Goal: Transaction & Acquisition: Download file/media

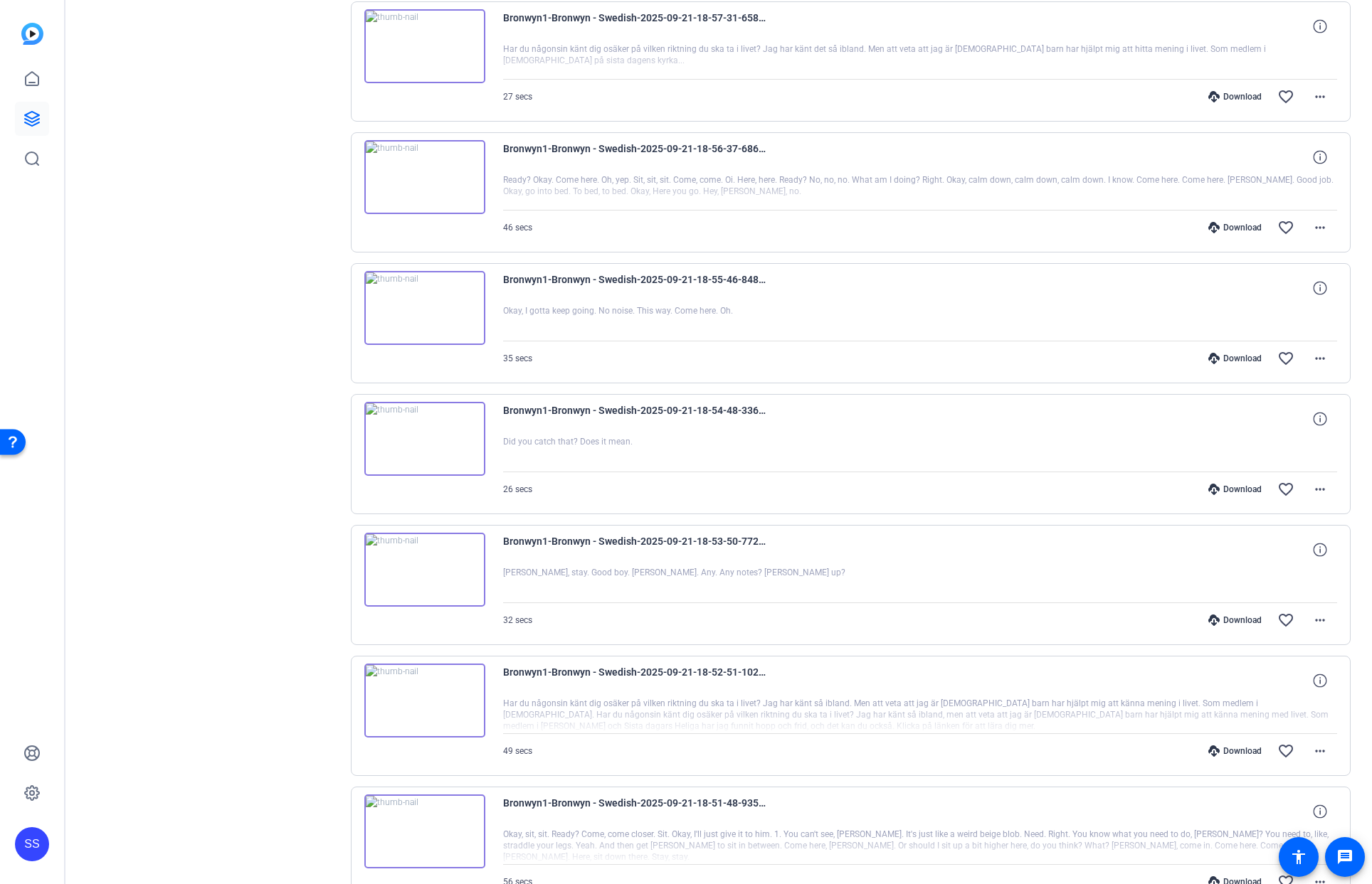
scroll to position [690, 0]
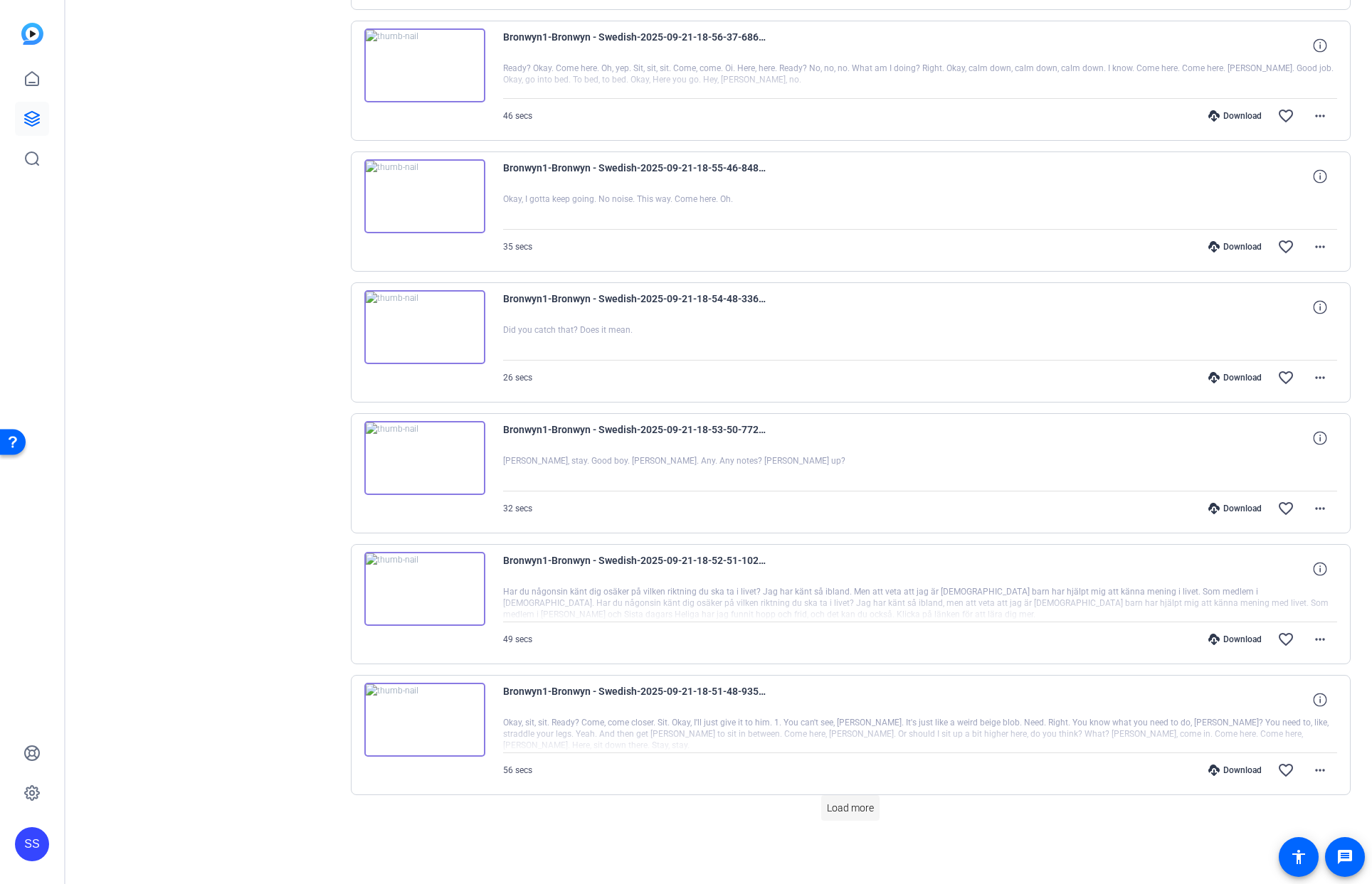
click at [860, 810] on span "Load more" at bounding box center [850, 809] width 47 height 15
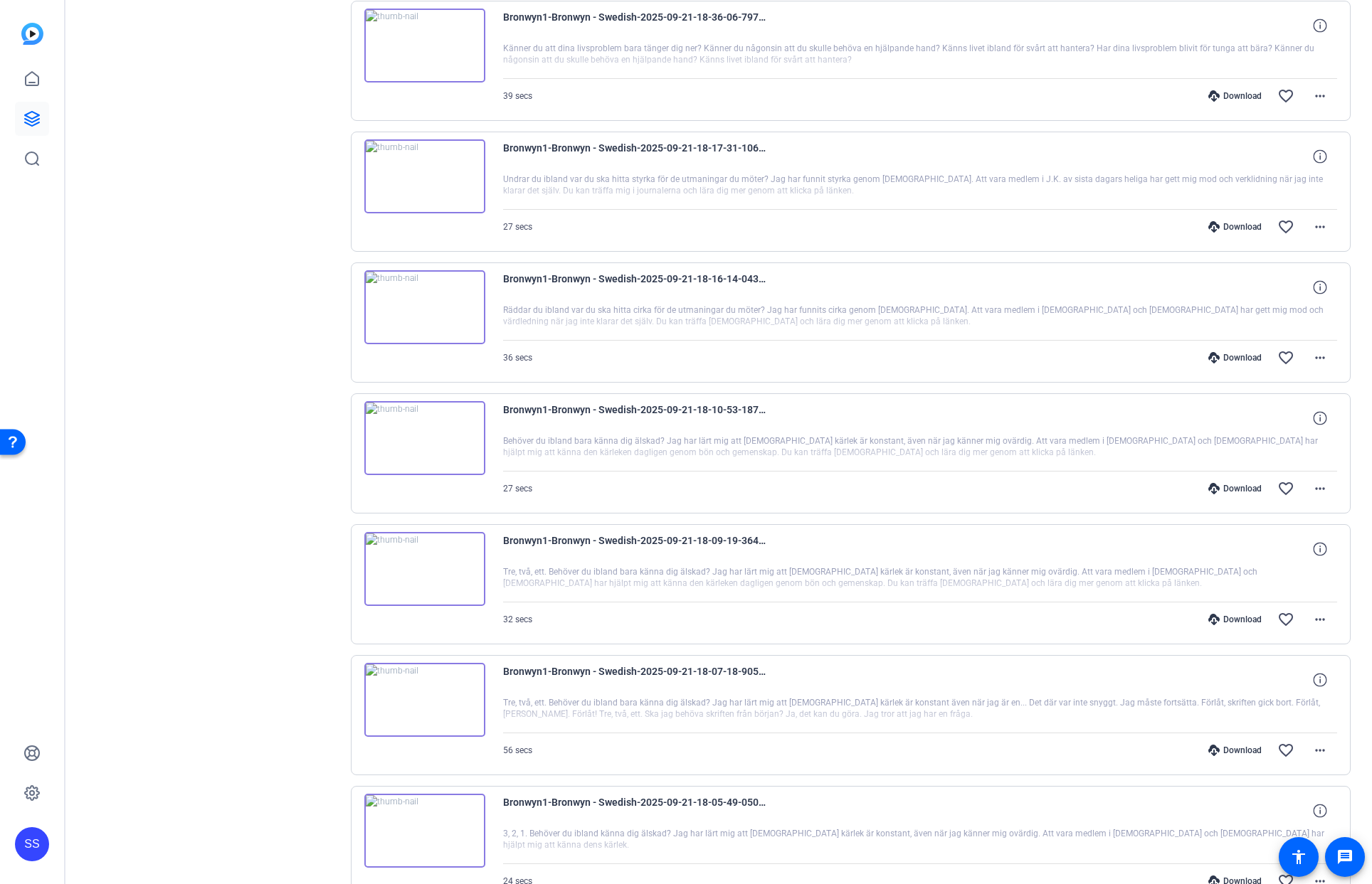
scroll to position [1998, 0]
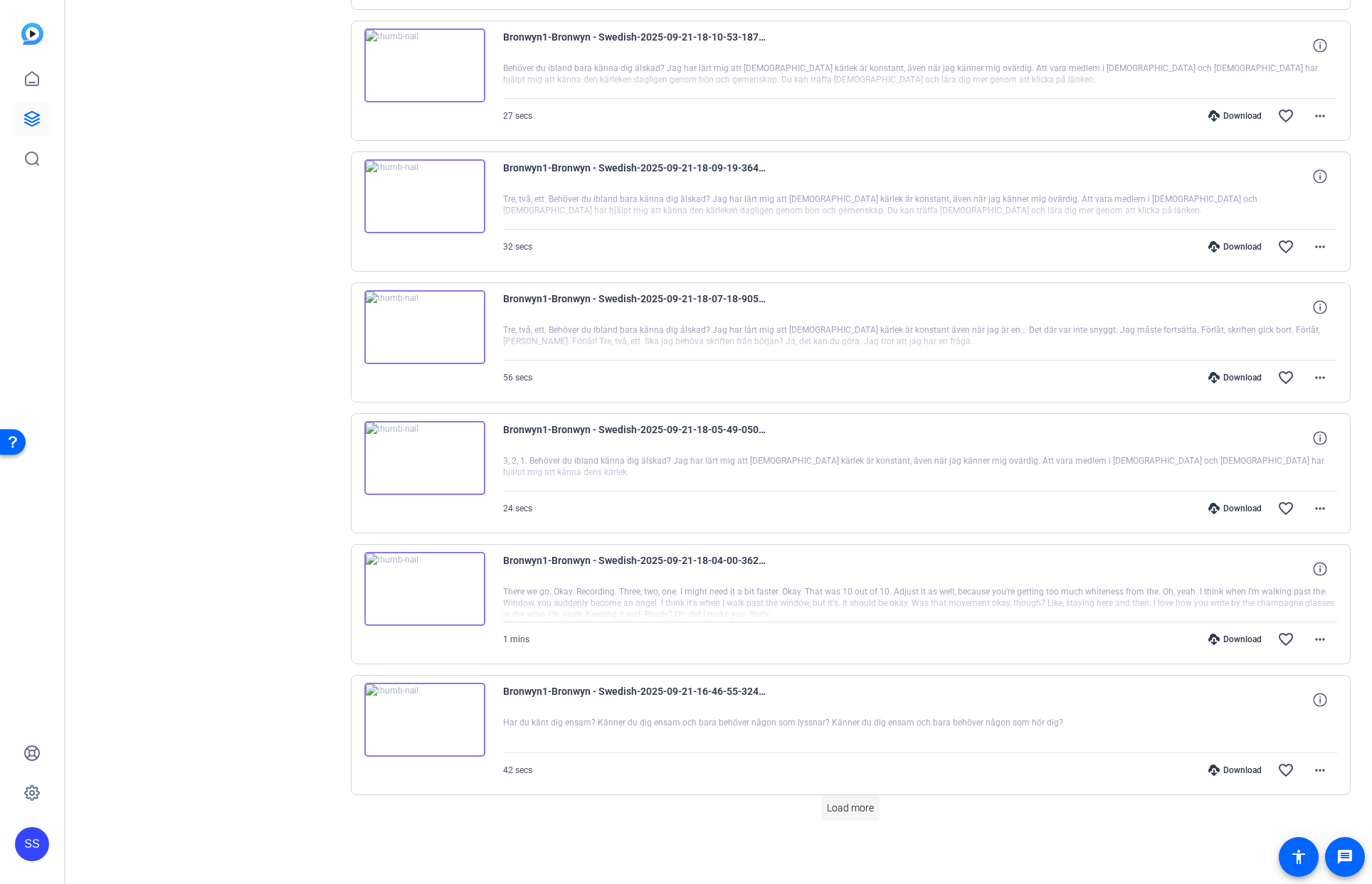
click at [832, 815] on span at bounding box center [850, 808] width 58 height 34
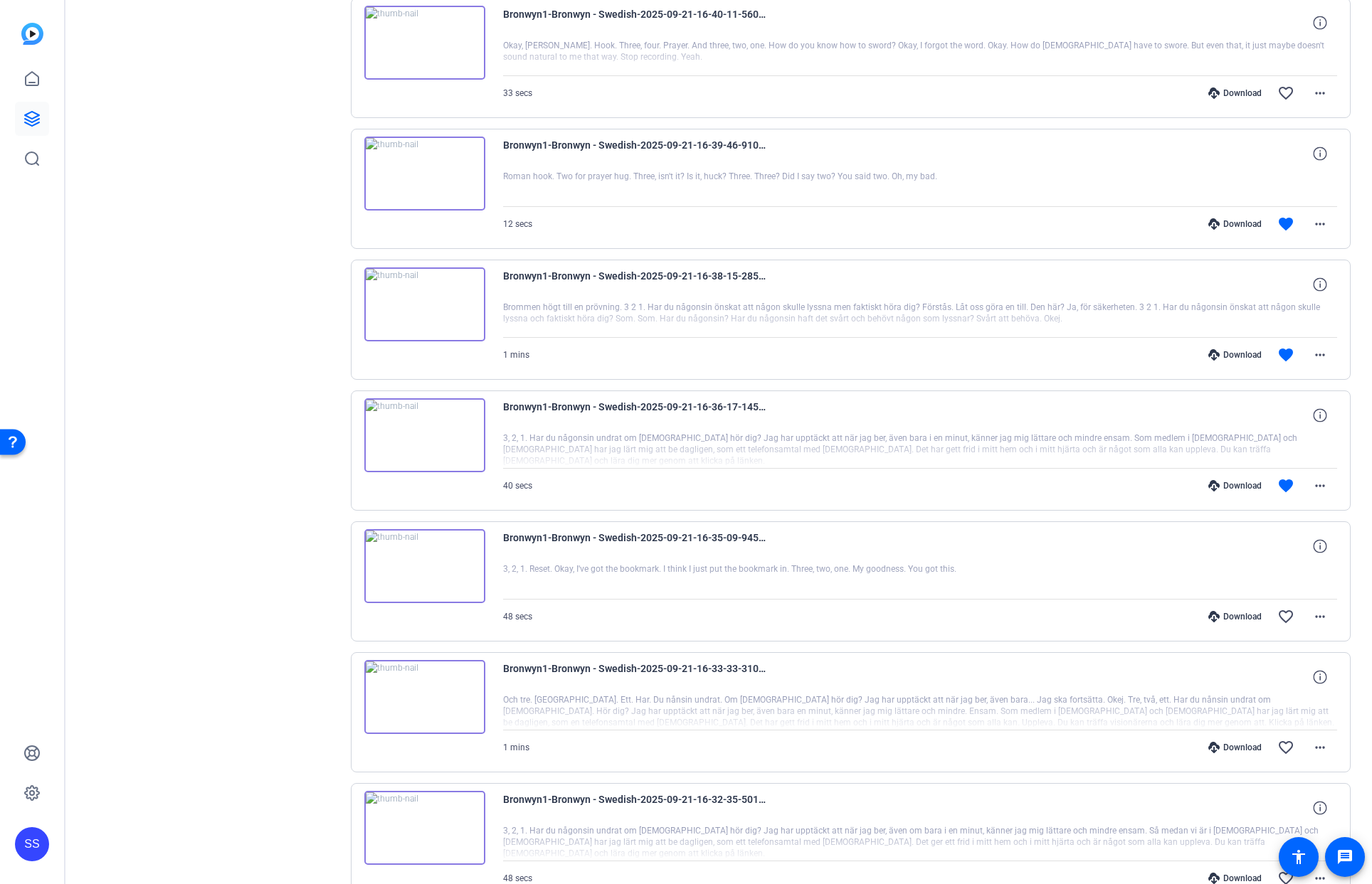
scroll to position [3177, 0]
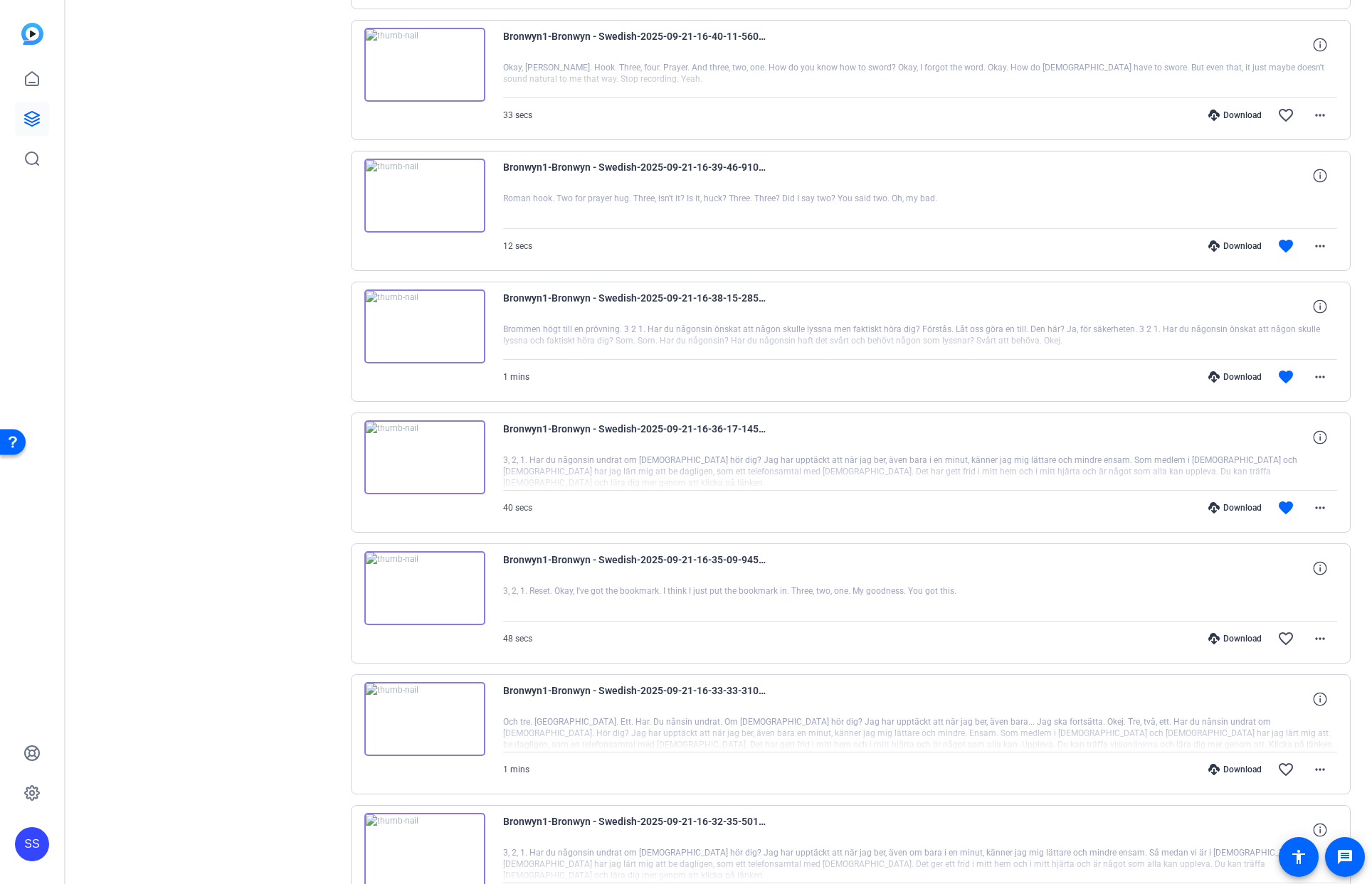
click at [1208, 511] on icon at bounding box center [1213, 507] width 11 height 11
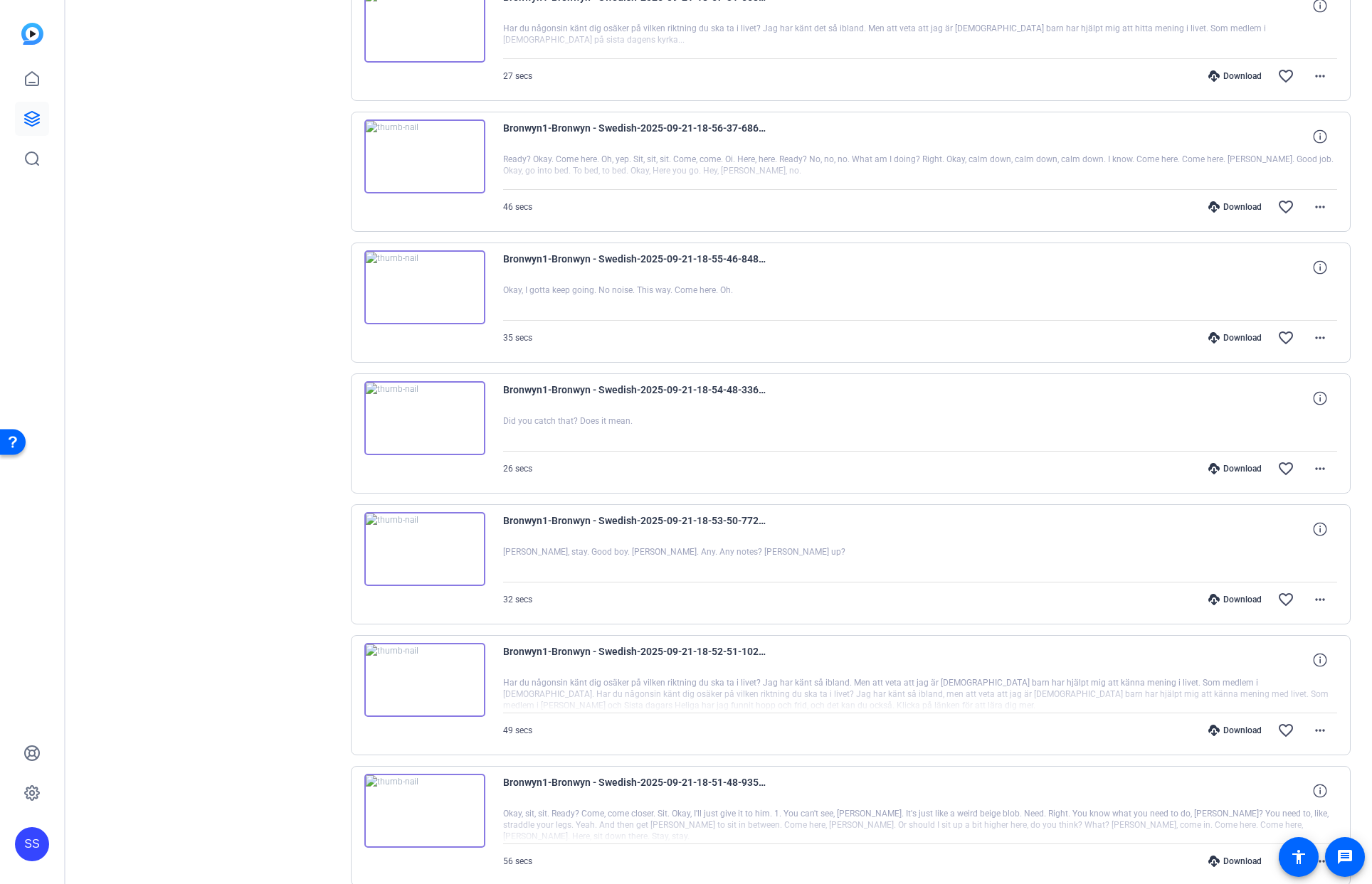
scroll to position [690, 0]
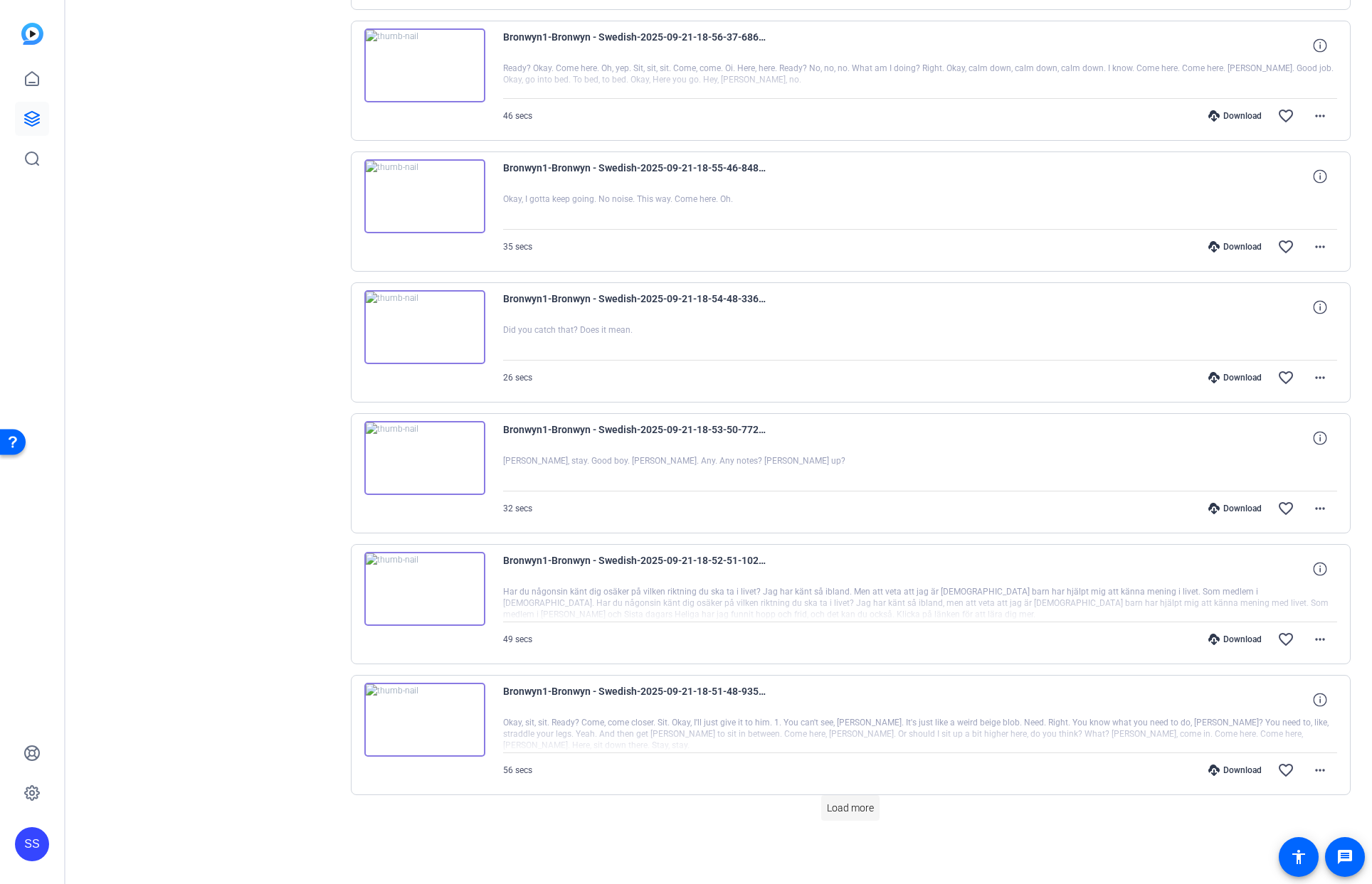
click at [839, 805] on span "Load more" at bounding box center [850, 809] width 47 height 15
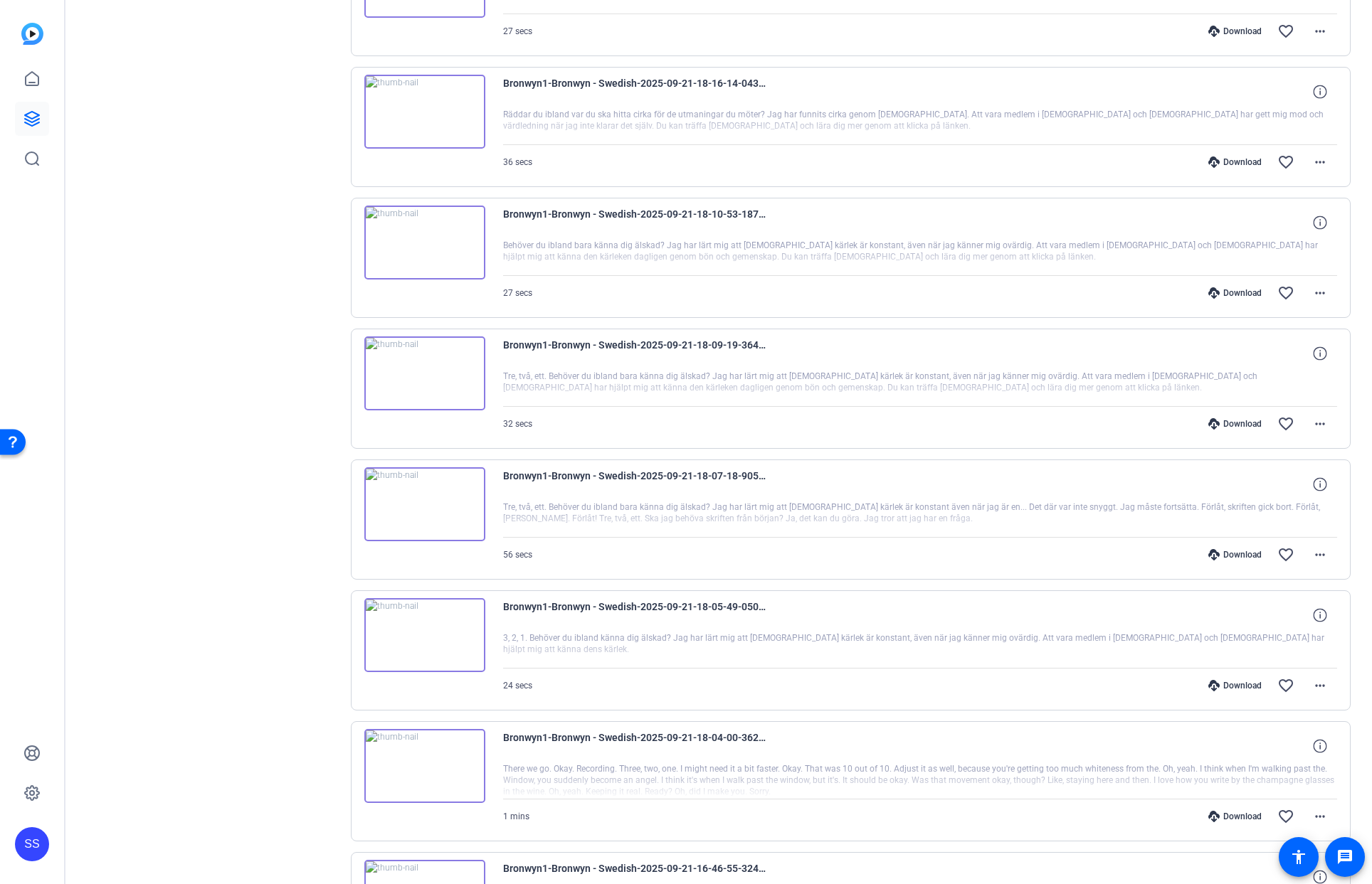
scroll to position [1998, 0]
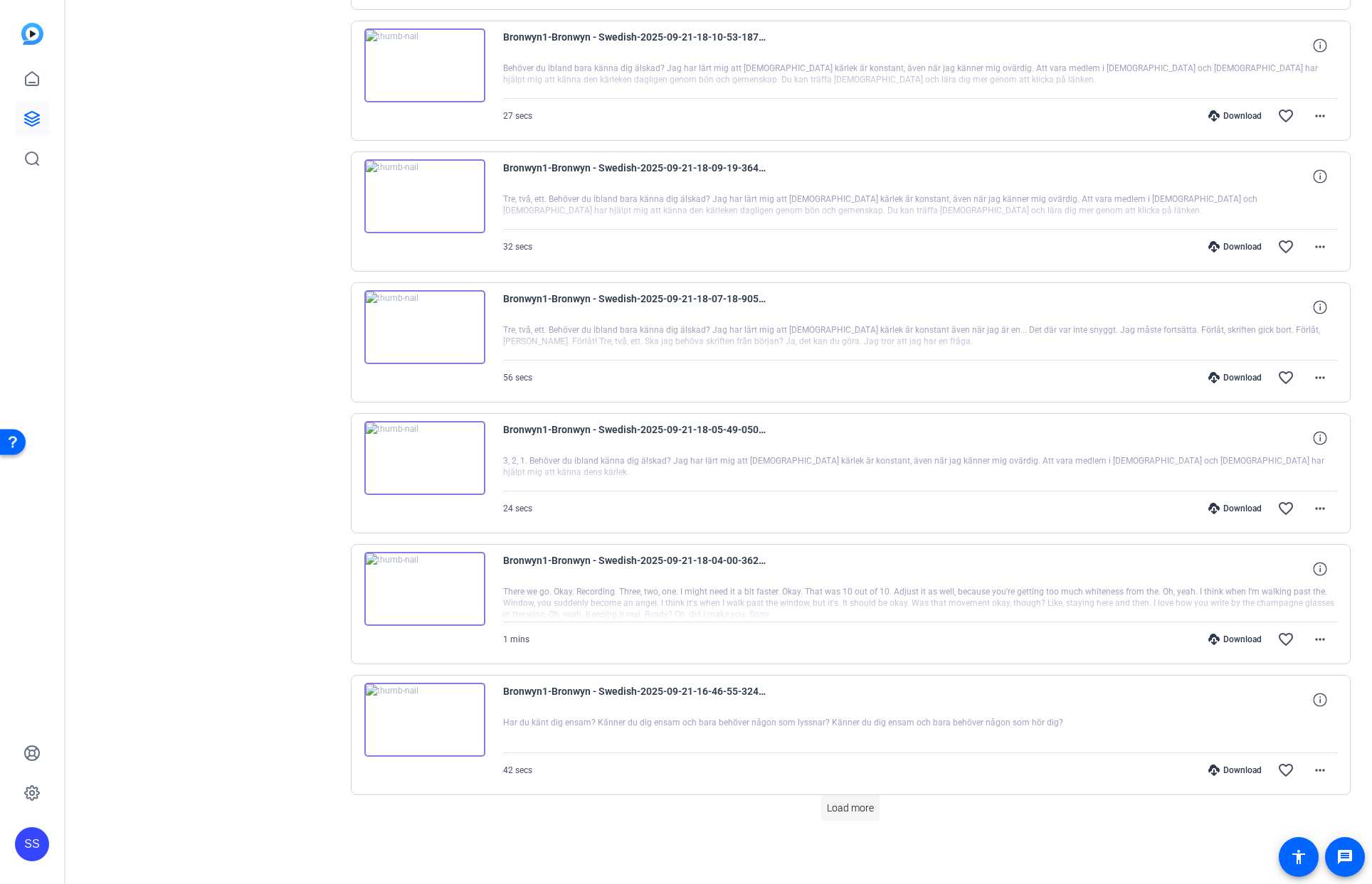
click at [831, 815] on span "Load more" at bounding box center [850, 809] width 47 height 15
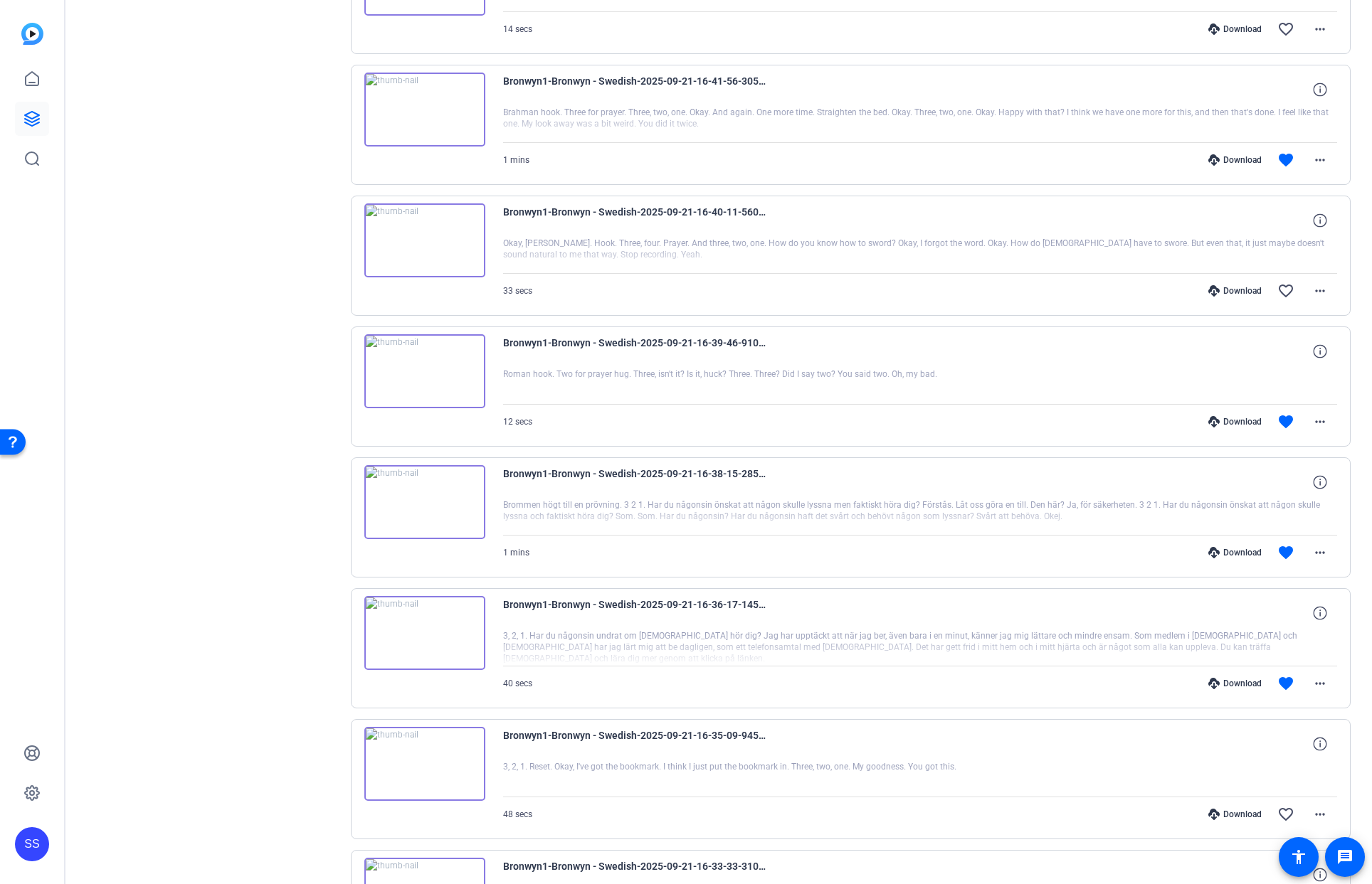
scroll to position [3156, 0]
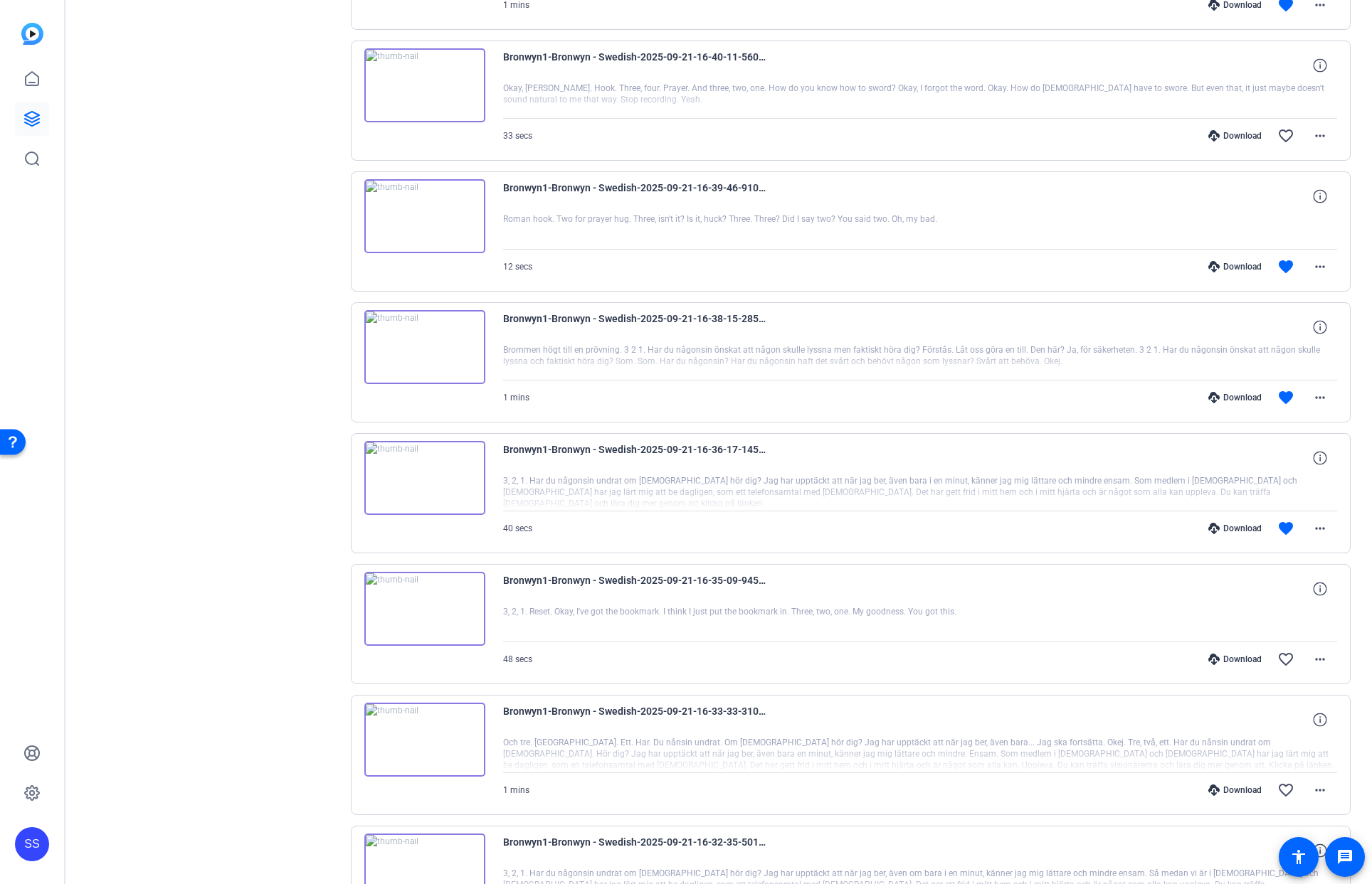
click at [1208, 529] on icon at bounding box center [1213, 528] width 11 height 11
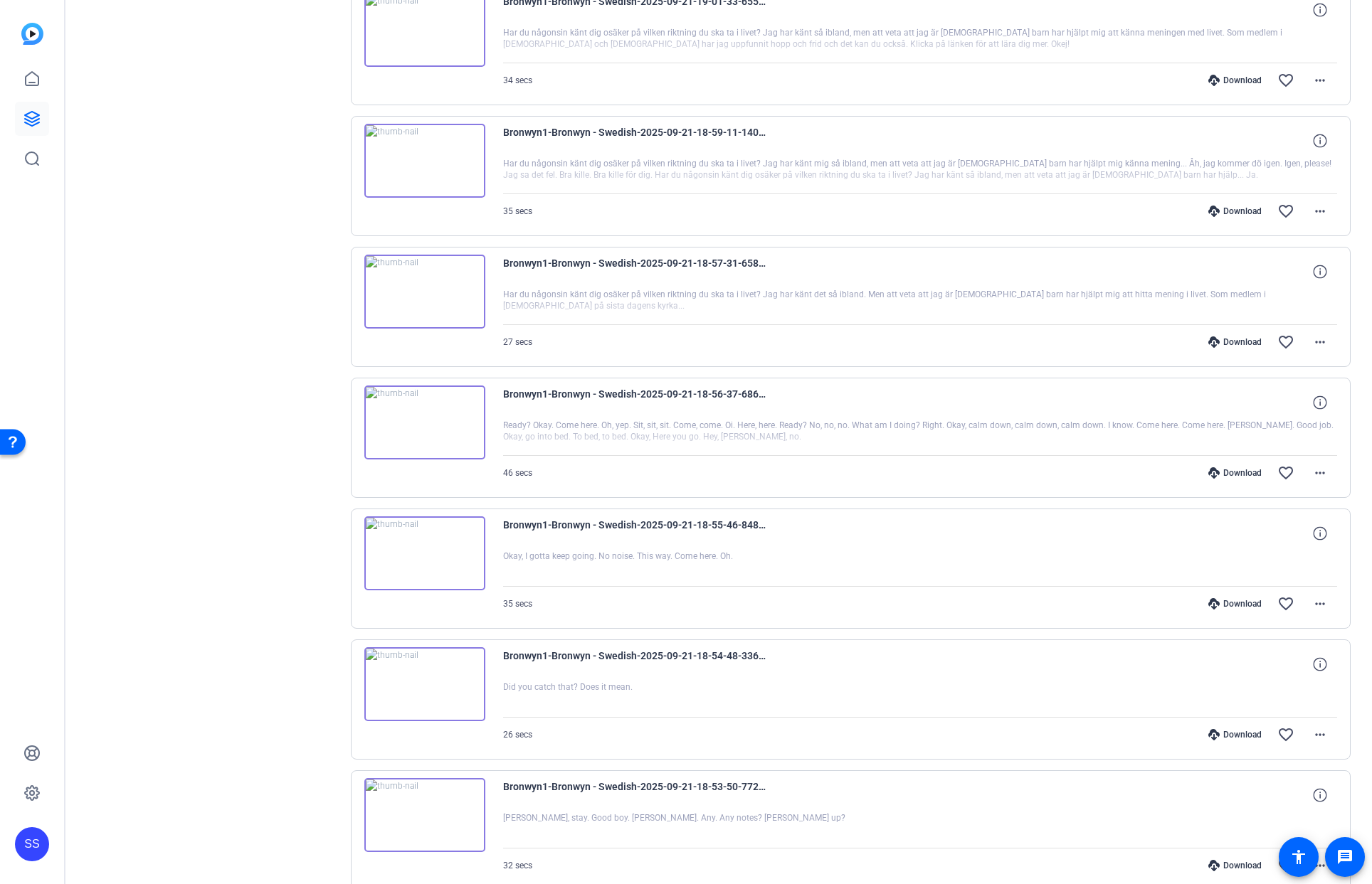
scroll to position [690, 0]
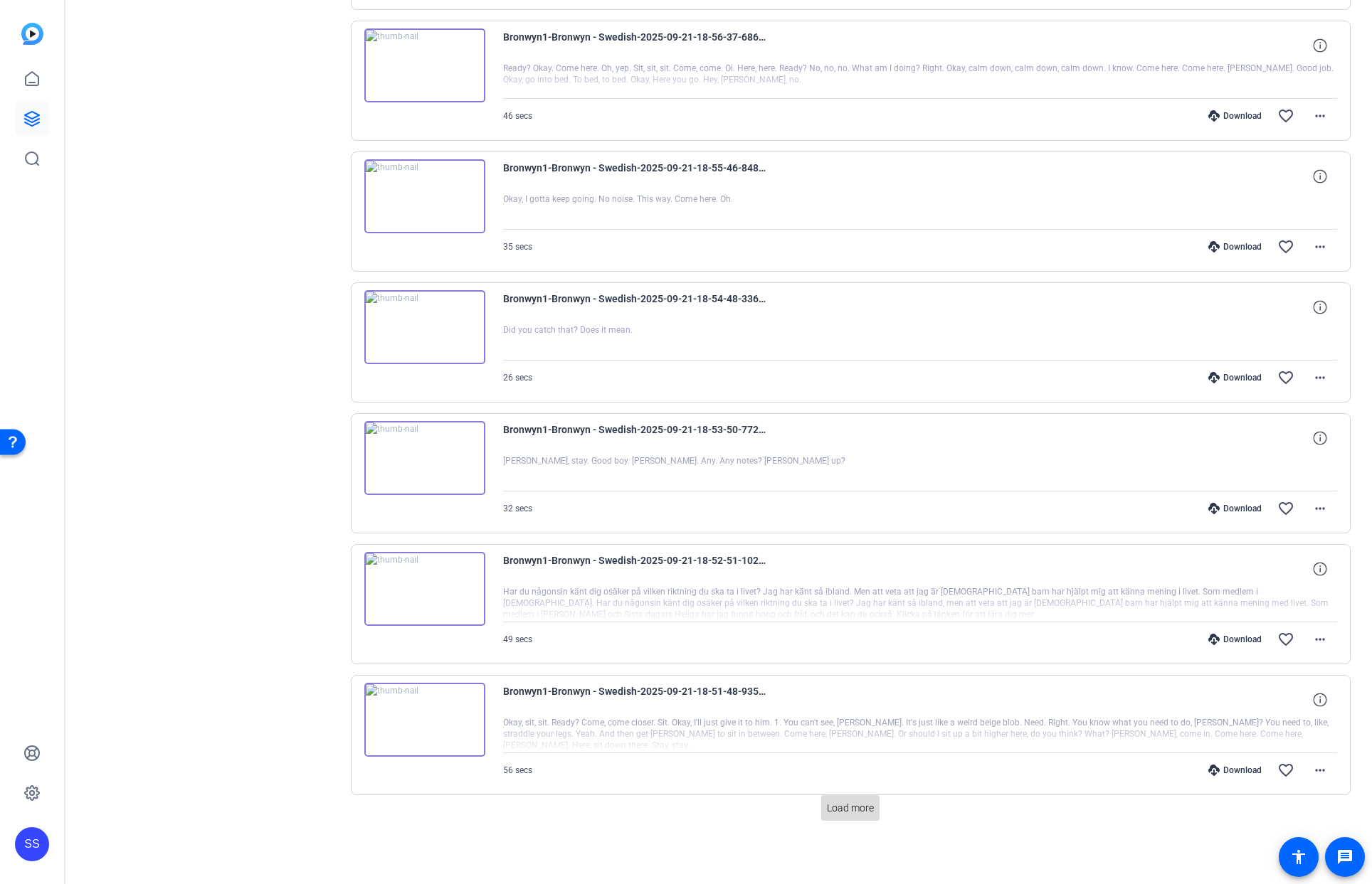
click at [857, 810] on span "Load more" at bounding box center [850, 809] width 47 height 15
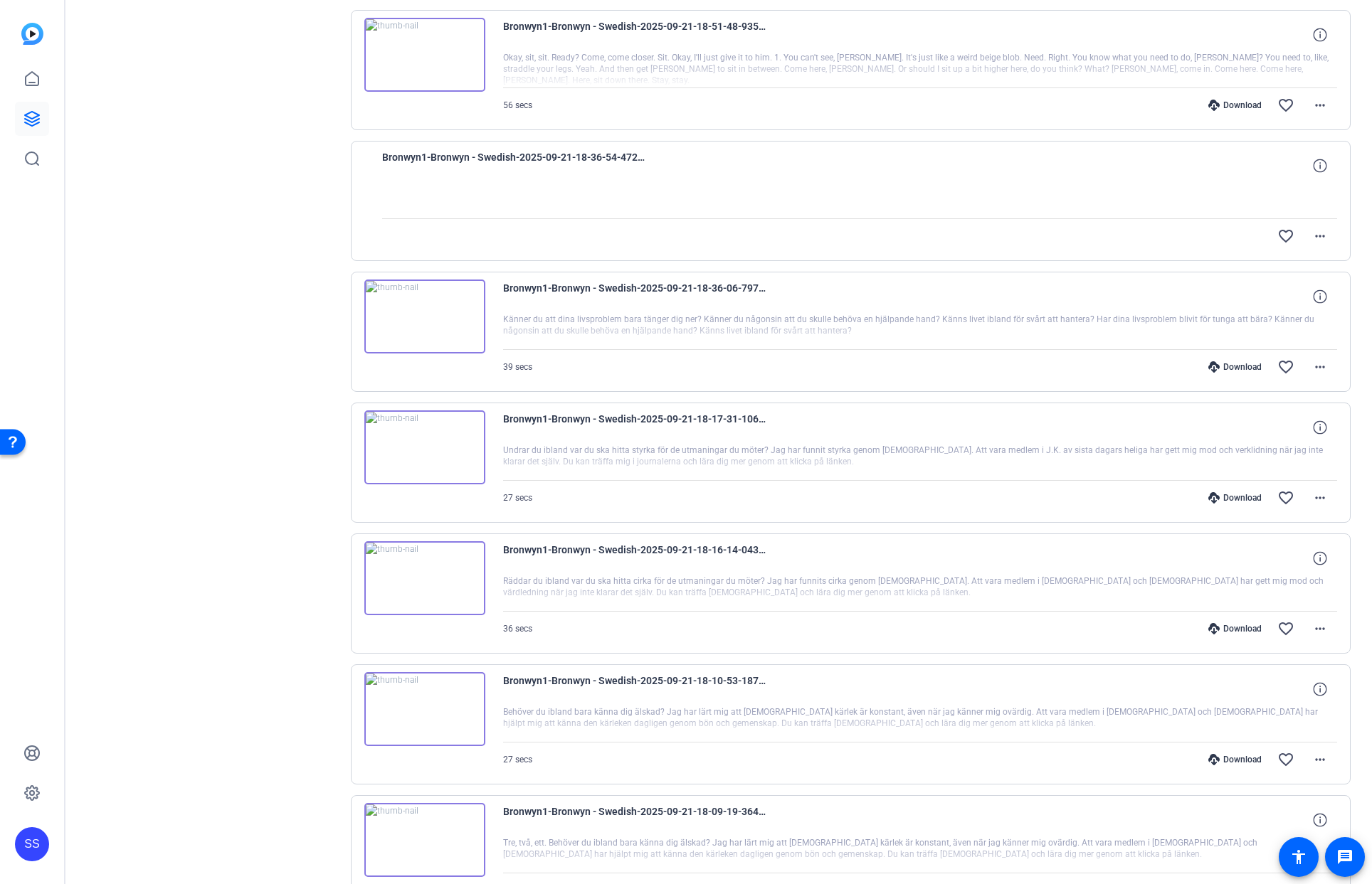
scroll to position [1998, 0]
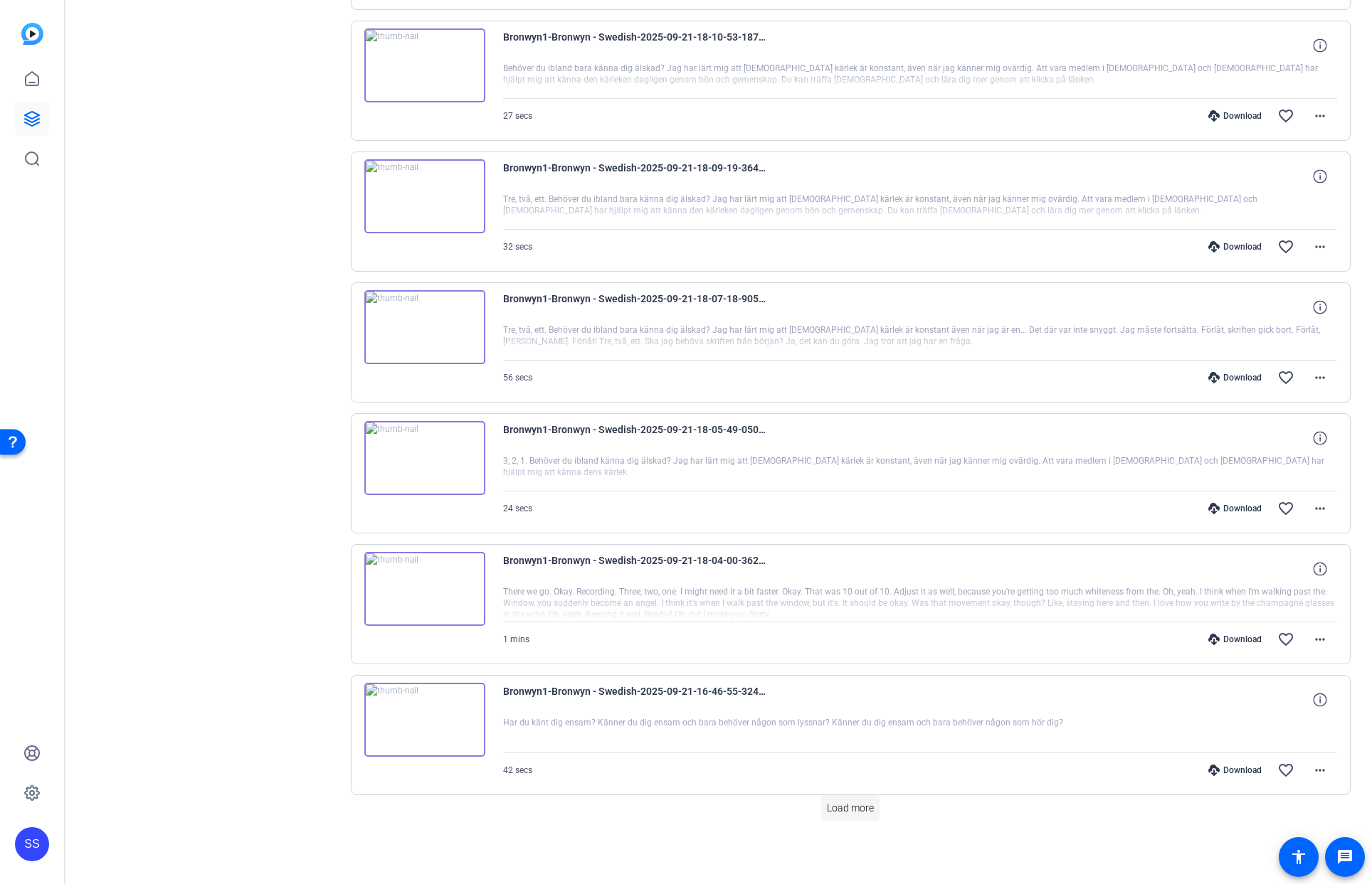
click at [828, 808] on span "Load more" at bounding box center [850, 809] width 47 height 15
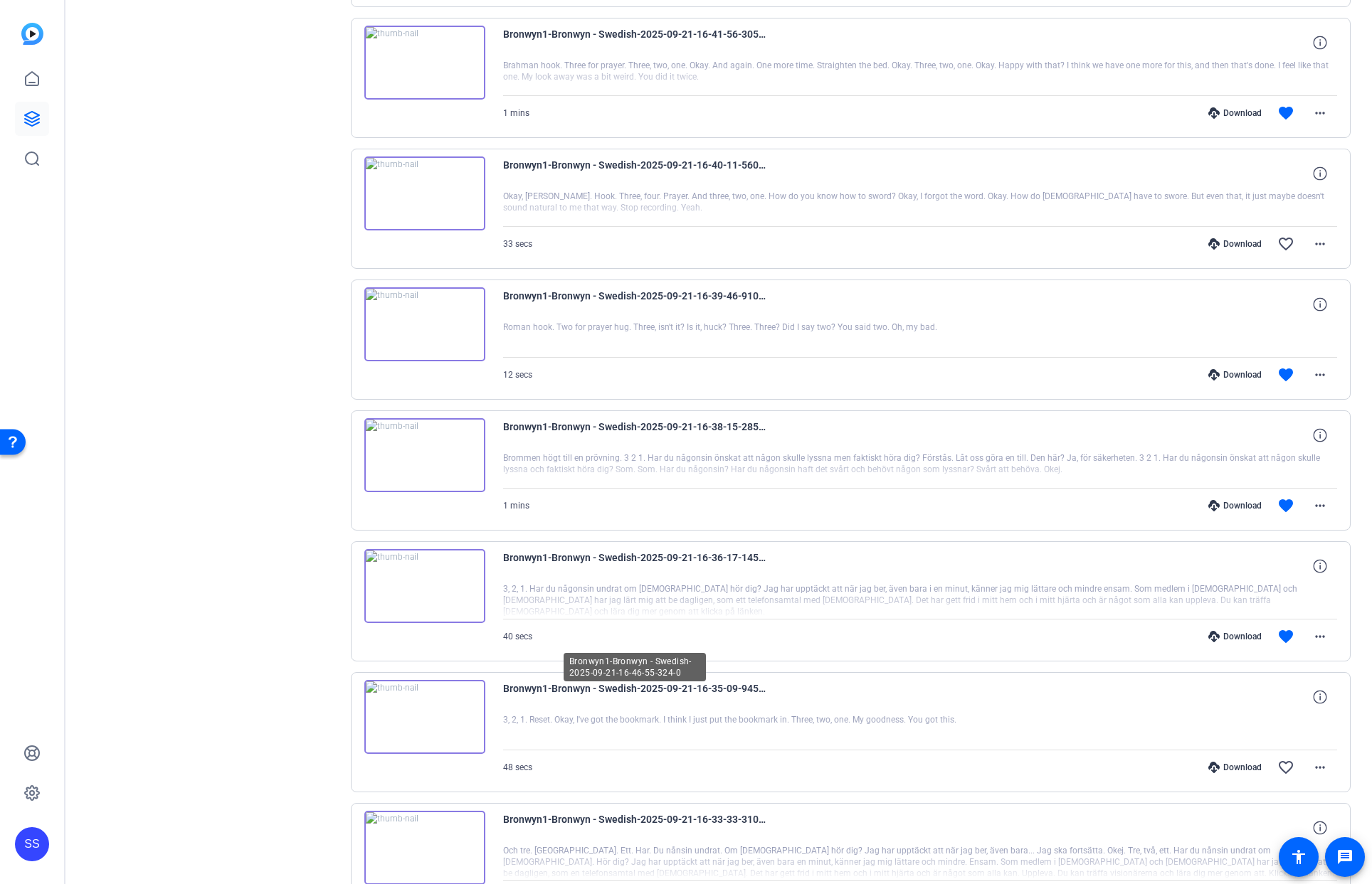
scroll to position [3307, 0]
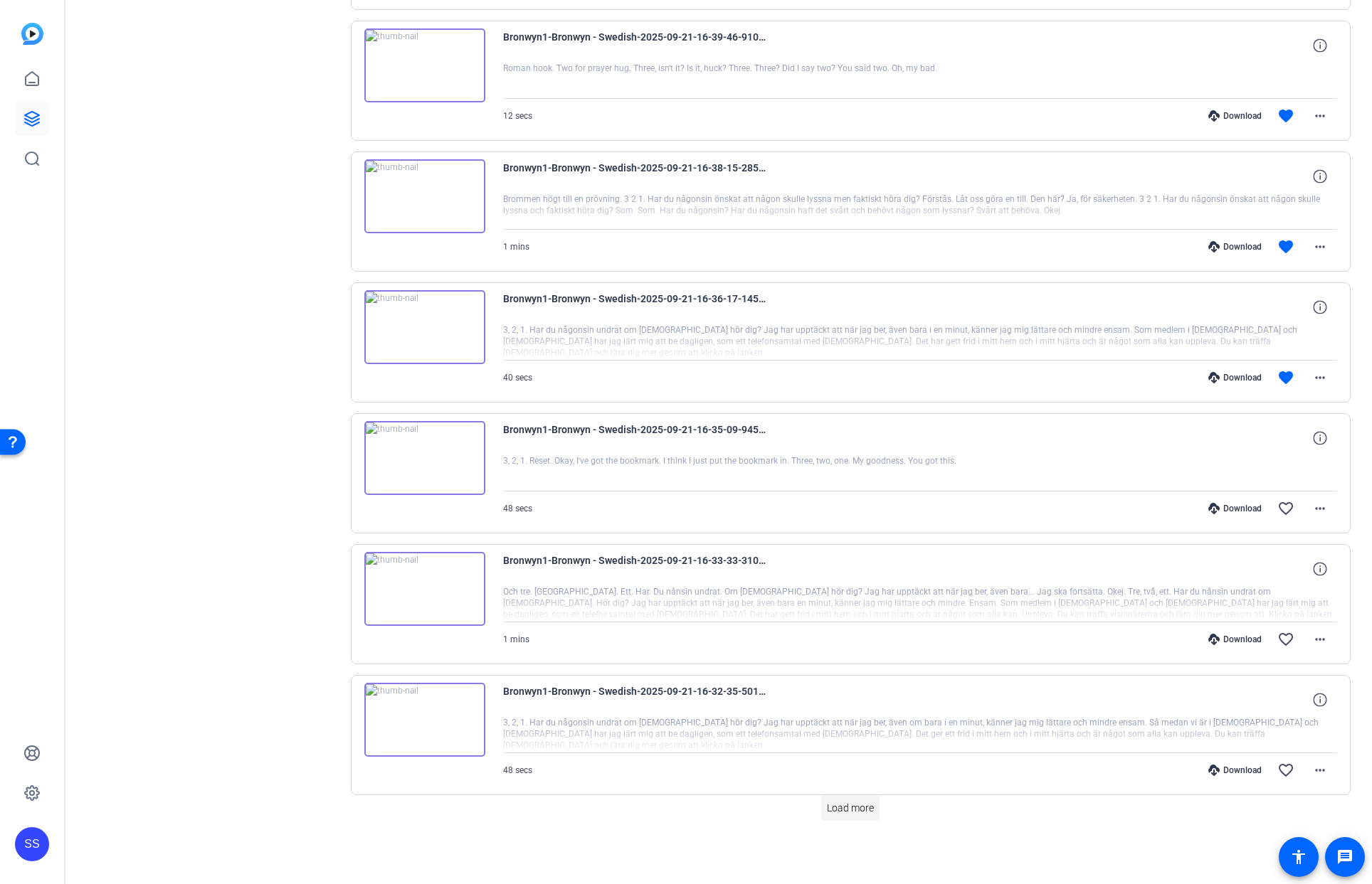
click at [837, 805] on span "Load more" at bounding box center [850, 809] width 47 height 15
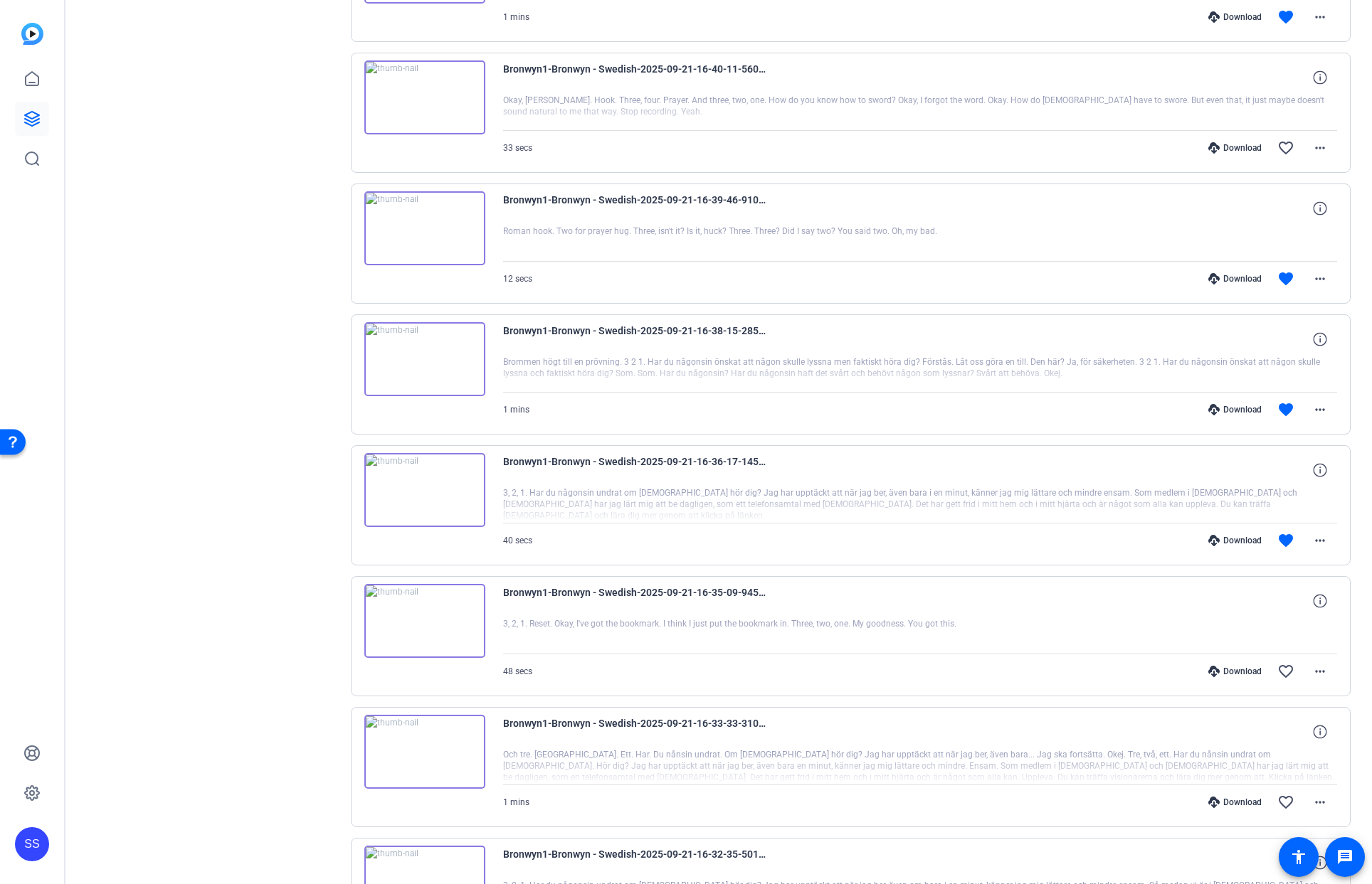
scroll to position [3137, 0]
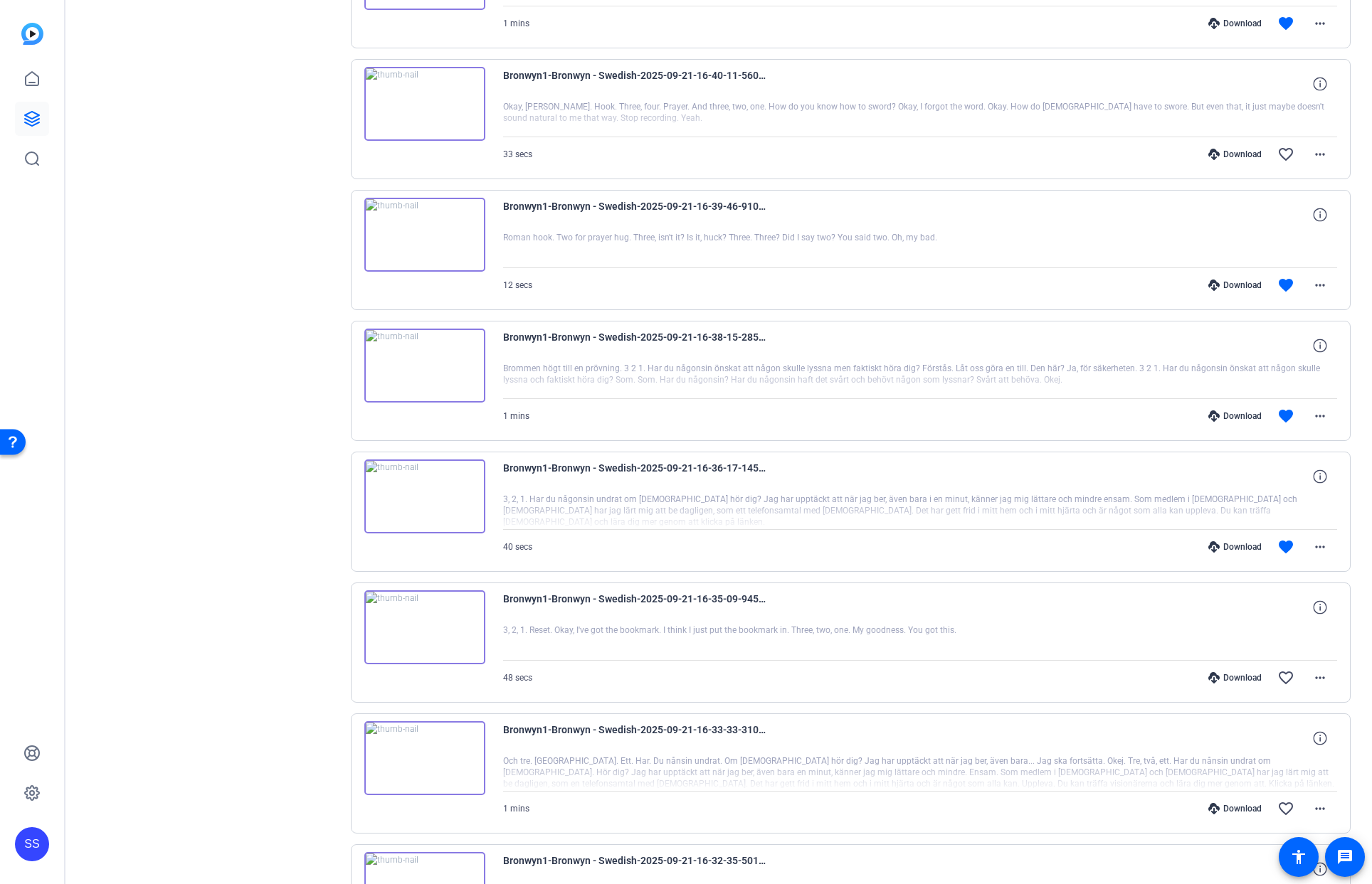
click at [1212, 546] on div "Download" at bounding box center [1235, 546] width 68 height 11
click at [1227, 414] on div "Download" at bounding box center [1235, 416] width 68 height 11
click at [1229, 288] on div "Download" at bounding box center [1235, 285] width 68 height 11
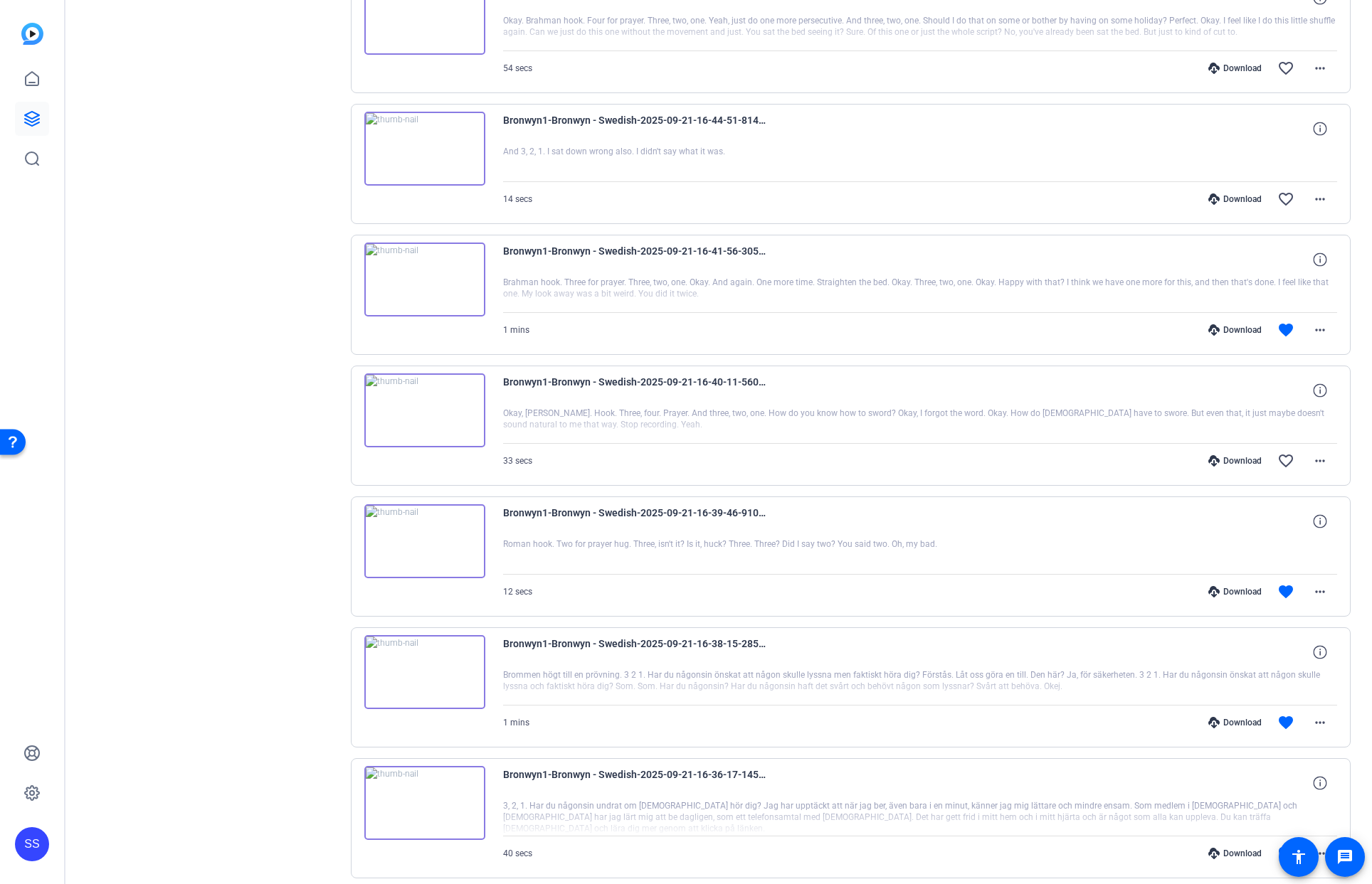
scroll to position [2826, 0]
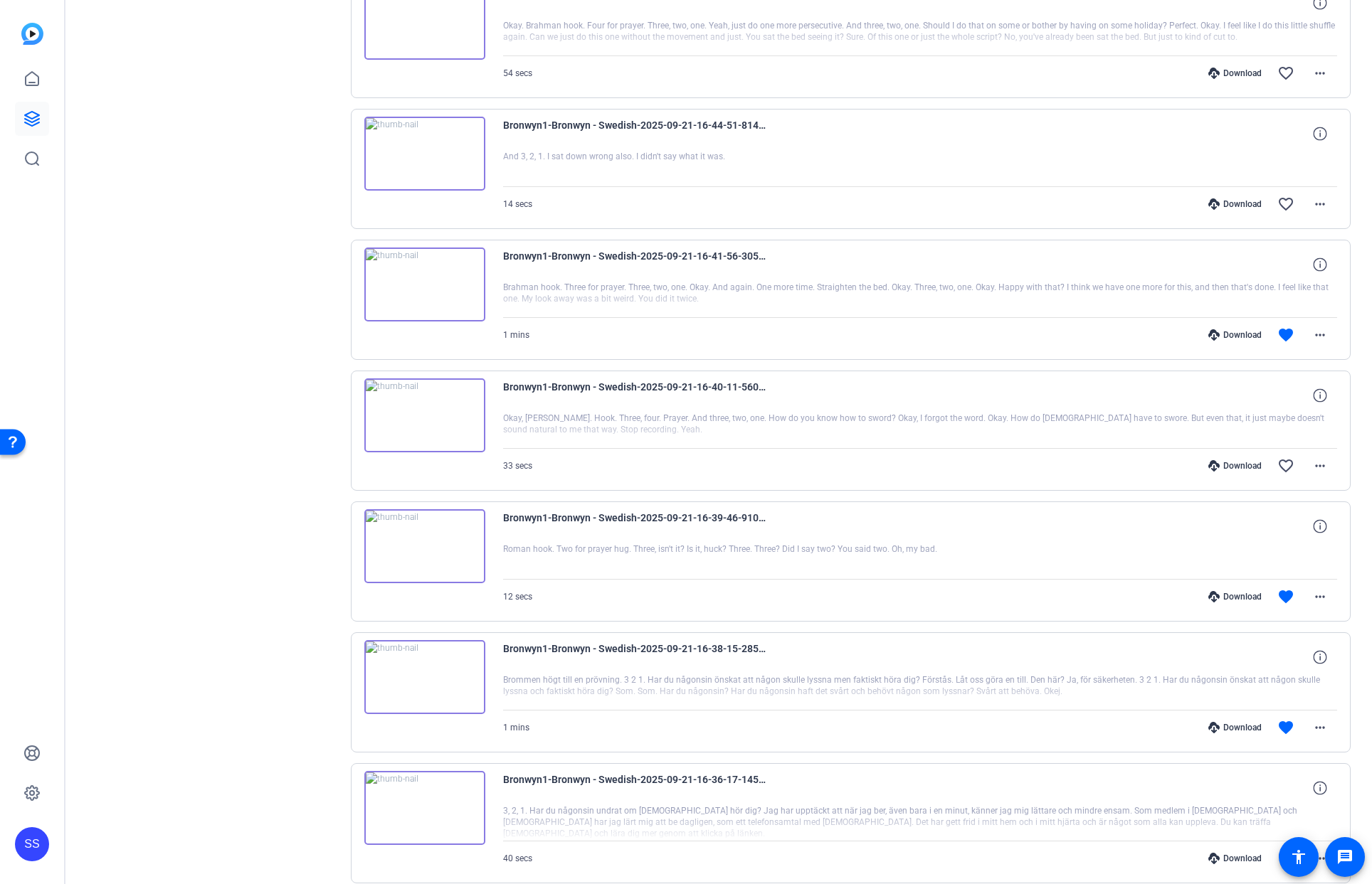
click at [1213, 330] on div "Download" at bounding box center [1235, 335] width 68 height 11
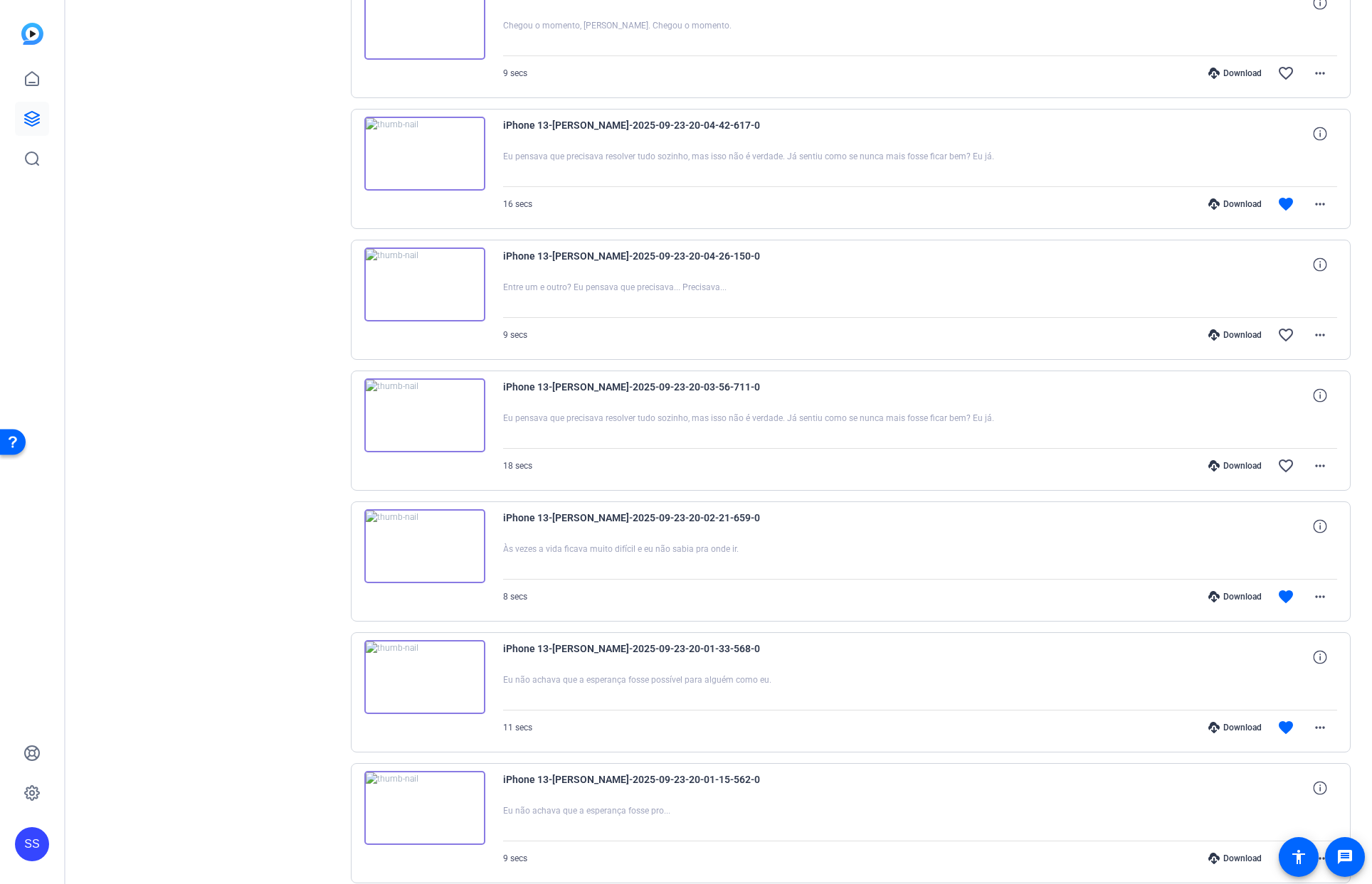
scroll to position [690, 0]
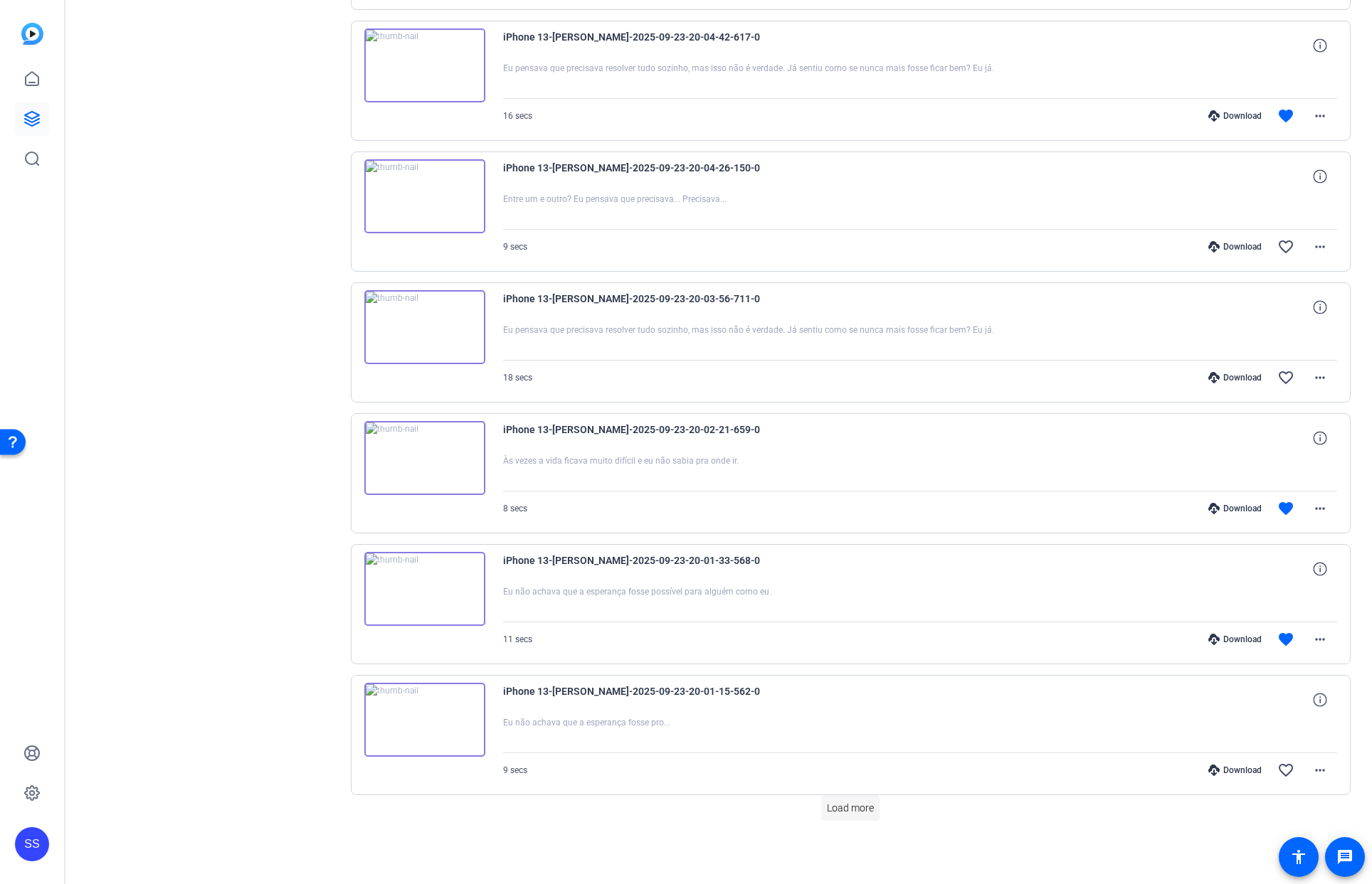
click at [849, 803] on span "Load more" at bounding box center [850, 809] width 47 height 15
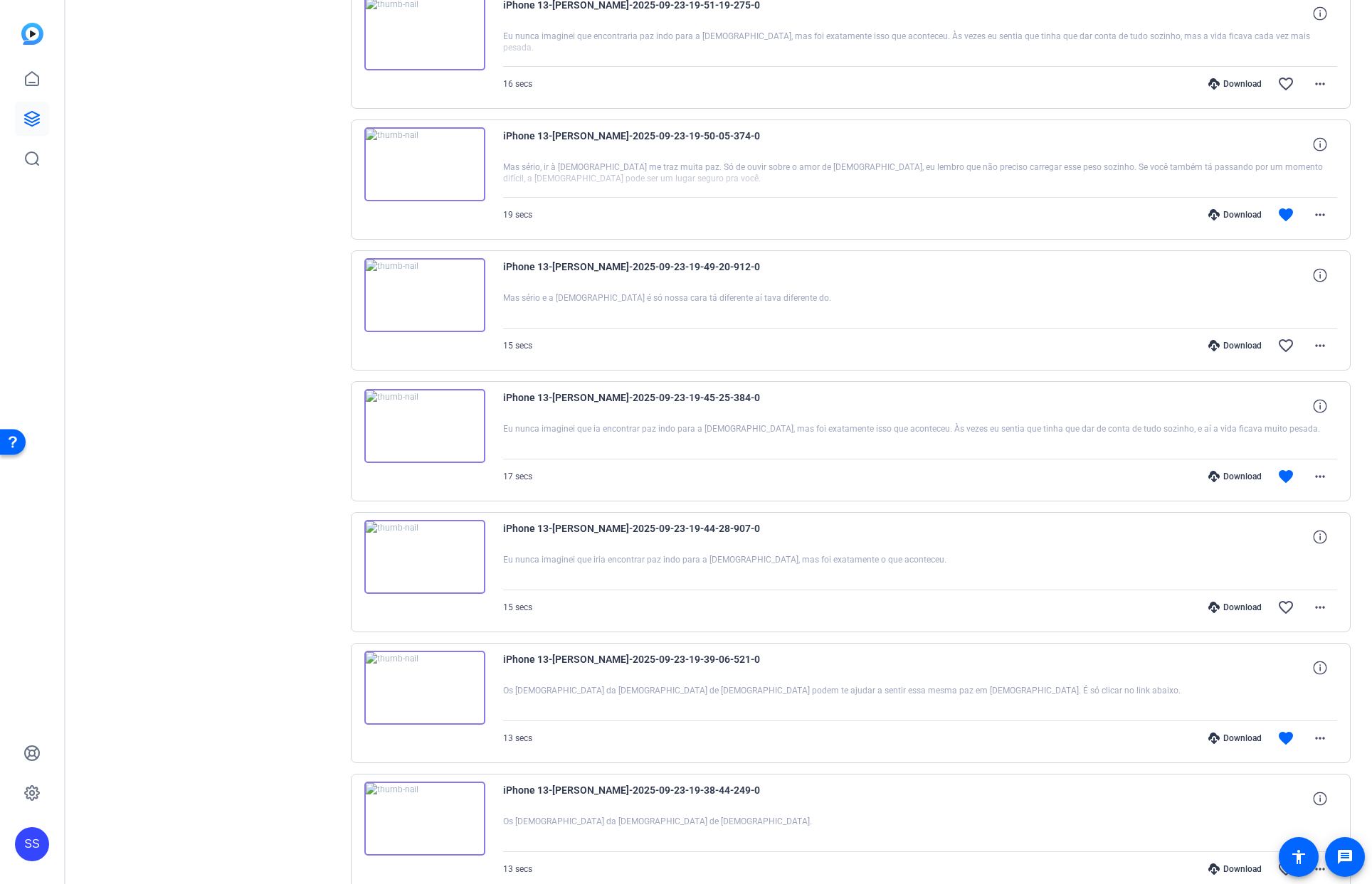
scroll to position [1998, 0]
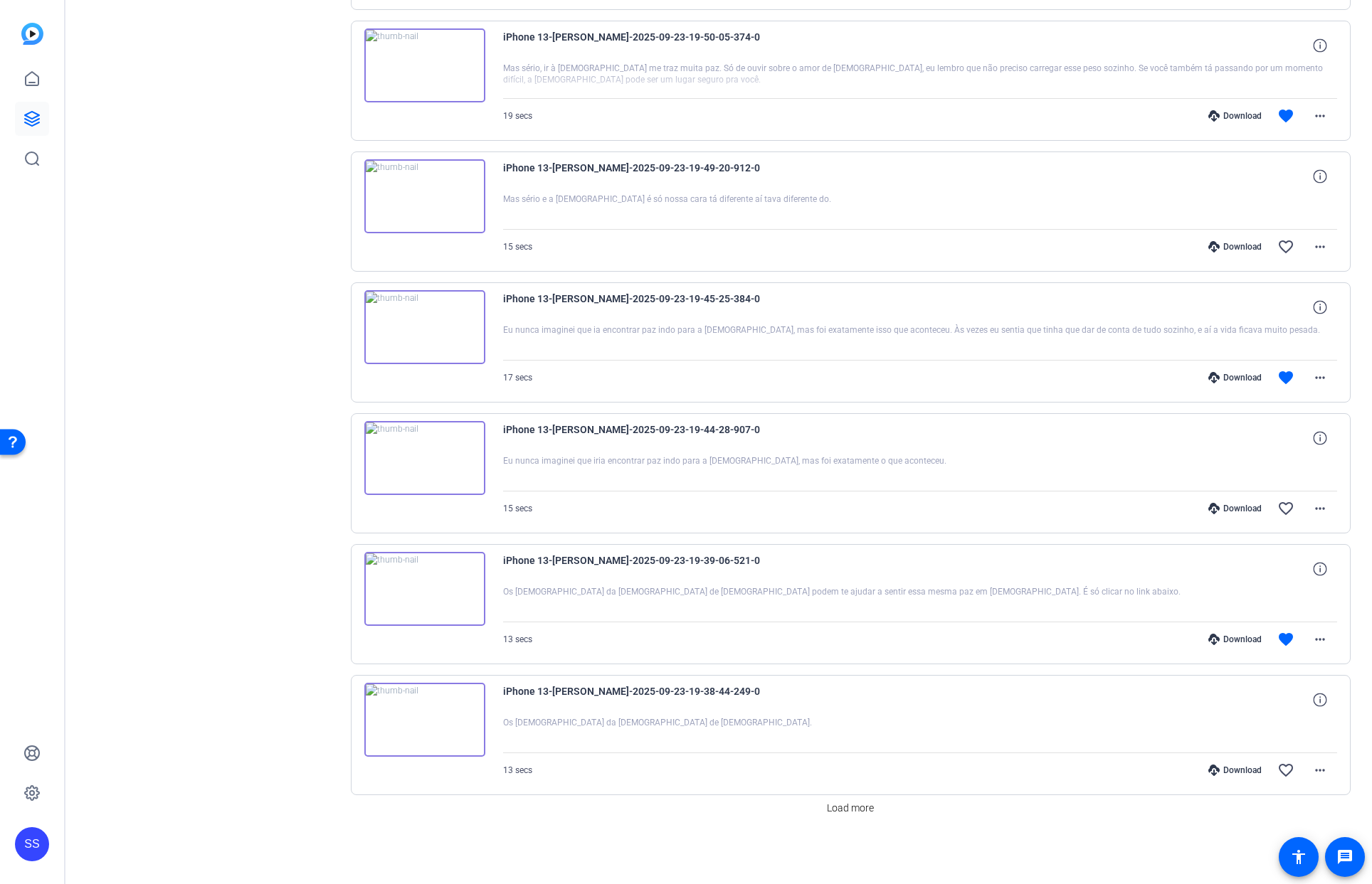
click at [1229, 641] on div "Download" at bounding box center [1235, 639] width 68 height 11
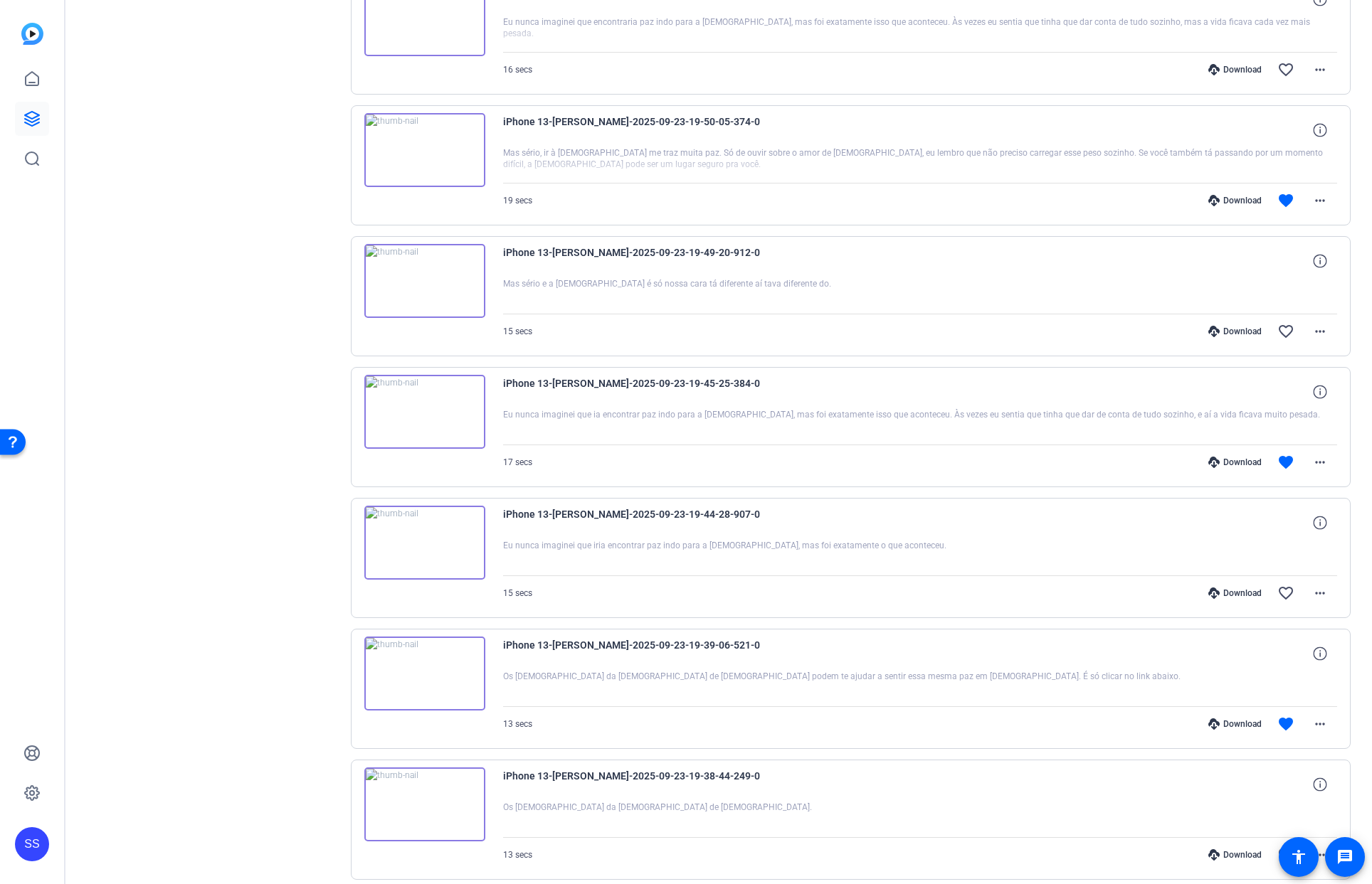
scroll to position [1718, 0]
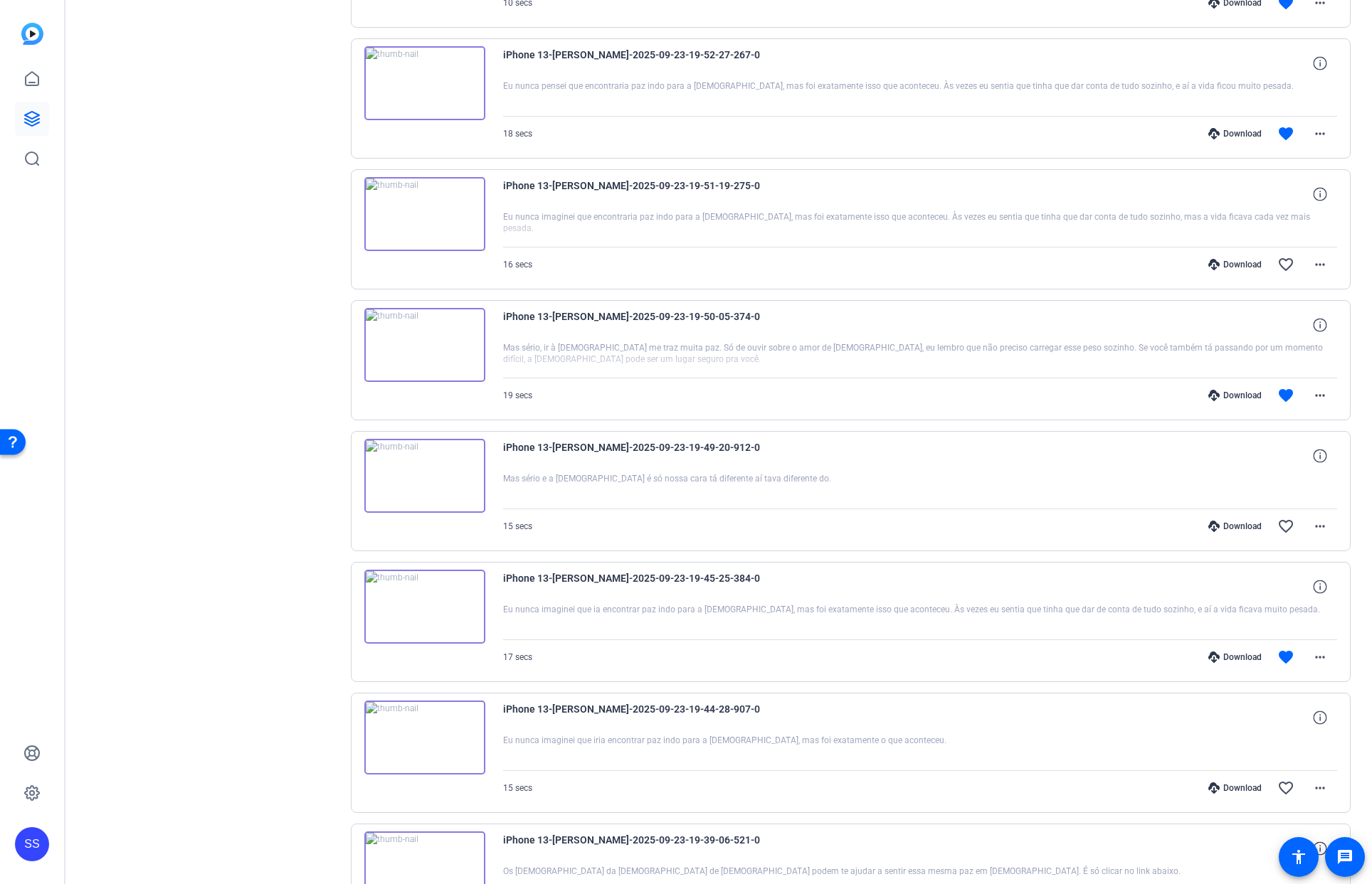
click at [1223, 654] on div "Download" at bounding box center [1235, 657] width 68 height 11
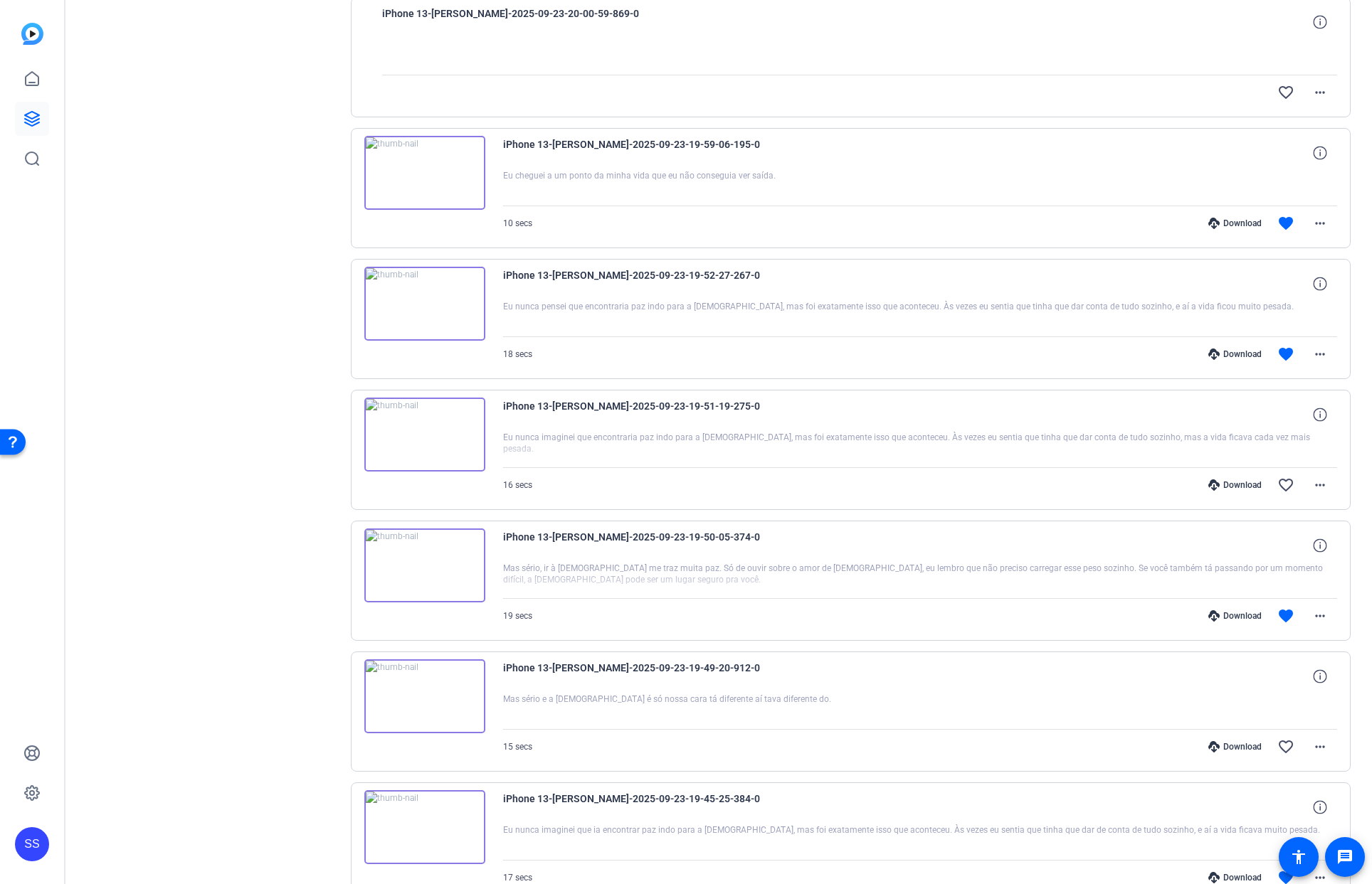
scroll to position [1460, 0]
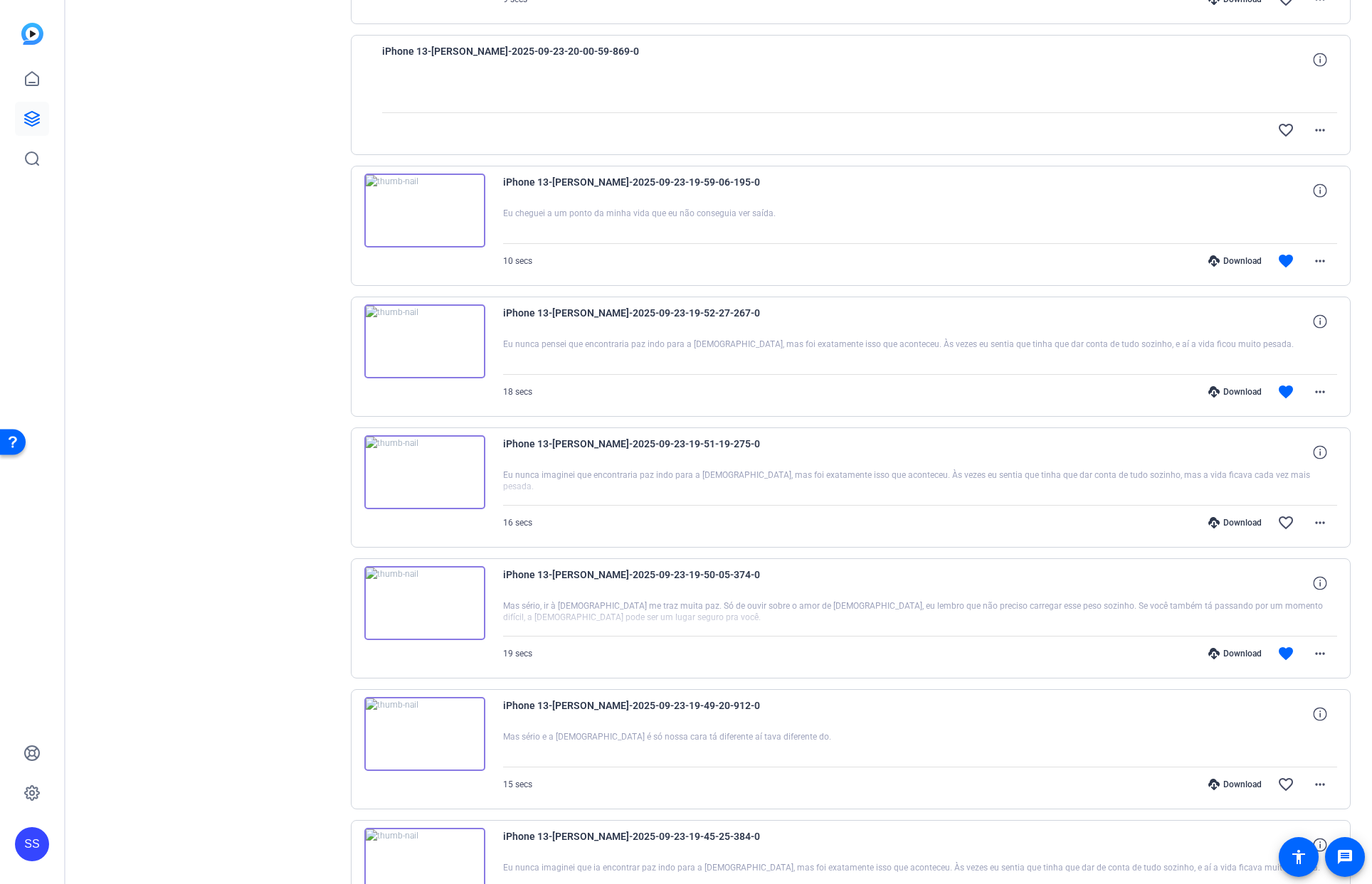
click at [1234, 649] on div "Download" at bounding box center [1235, 653] width 68 height 11
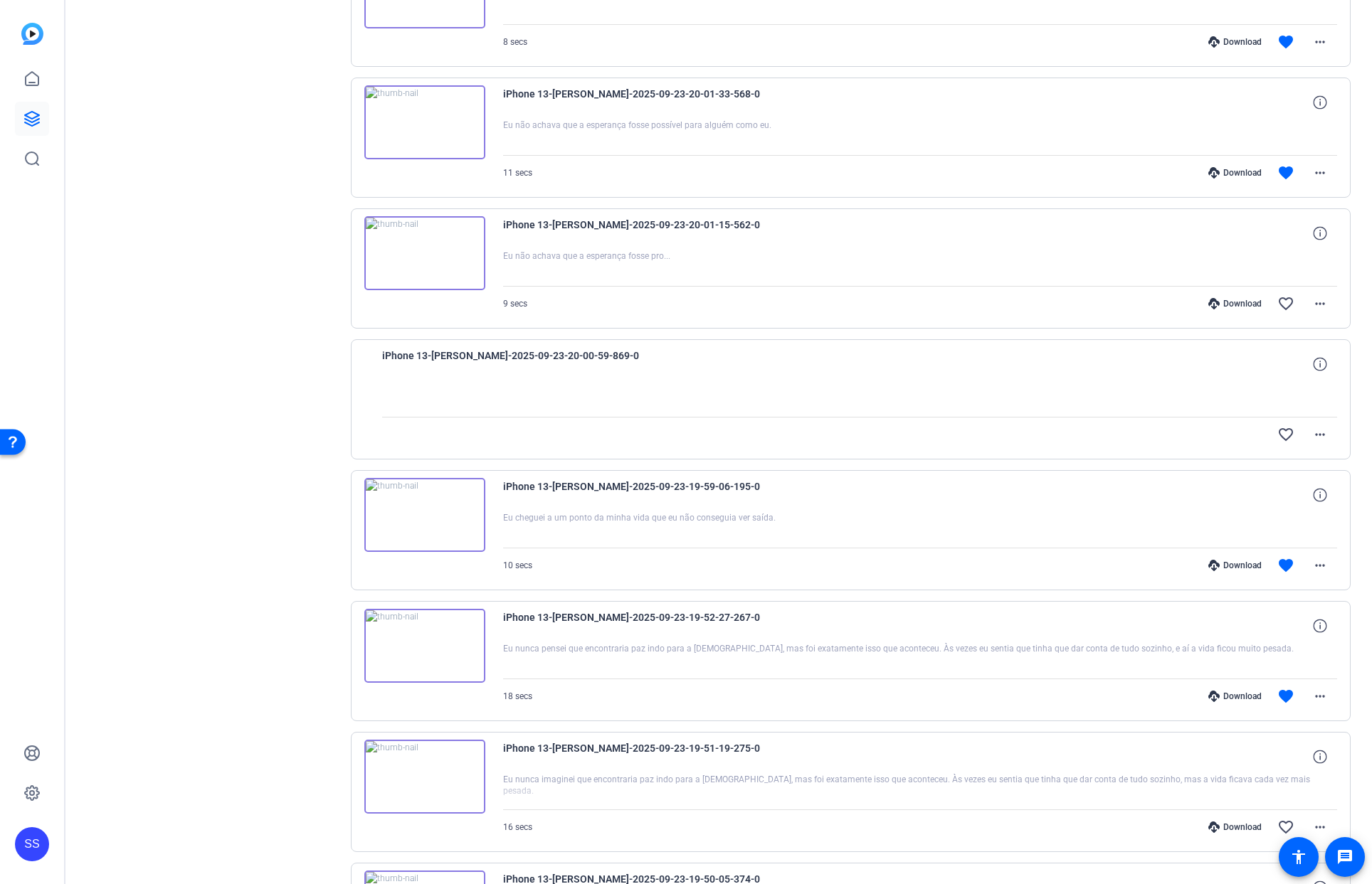
scroll to position [1131, 0]
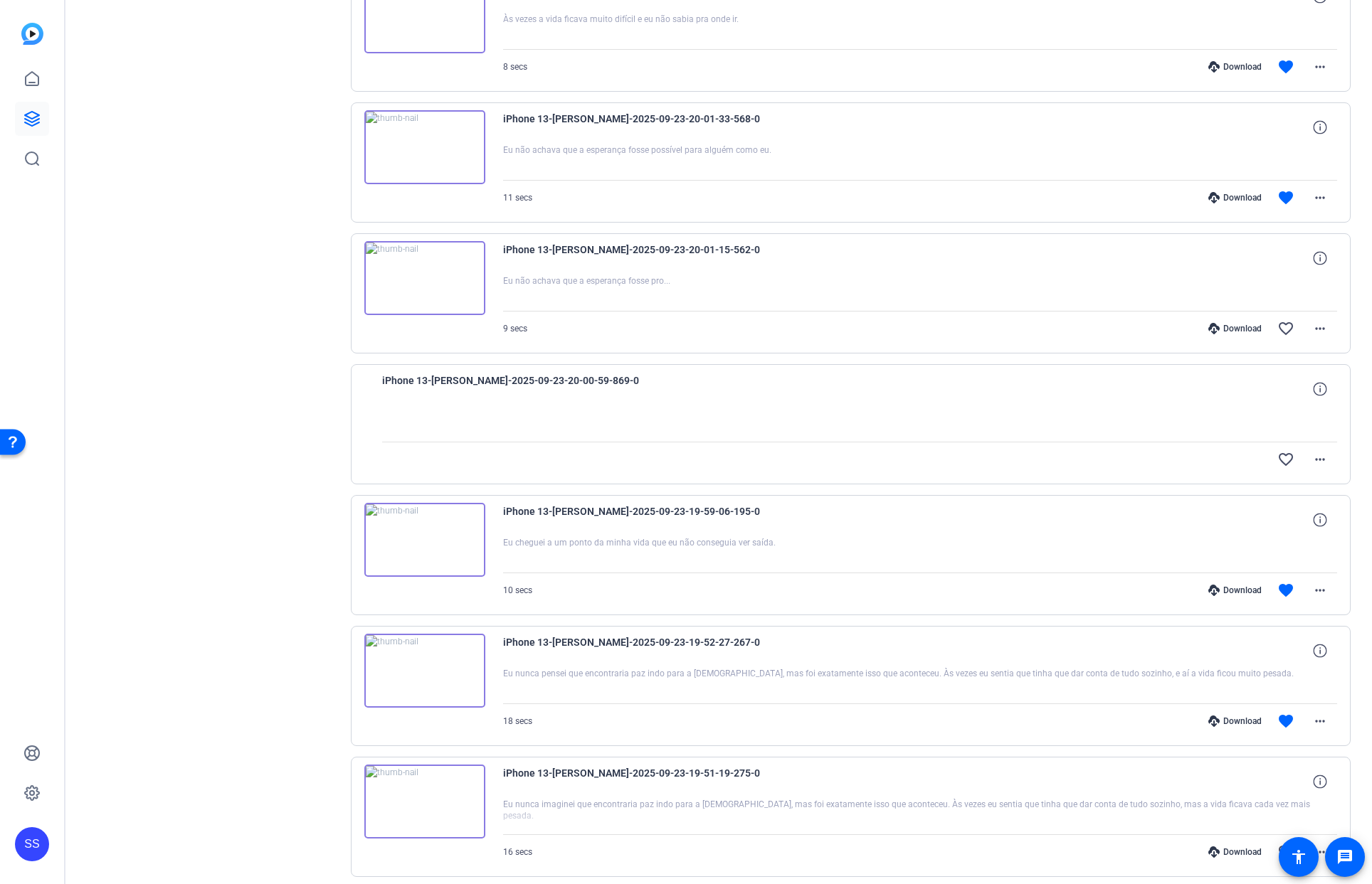
click at [1224, 717] on div "Download" at bounding box center [1235, 721] width 68 height 11
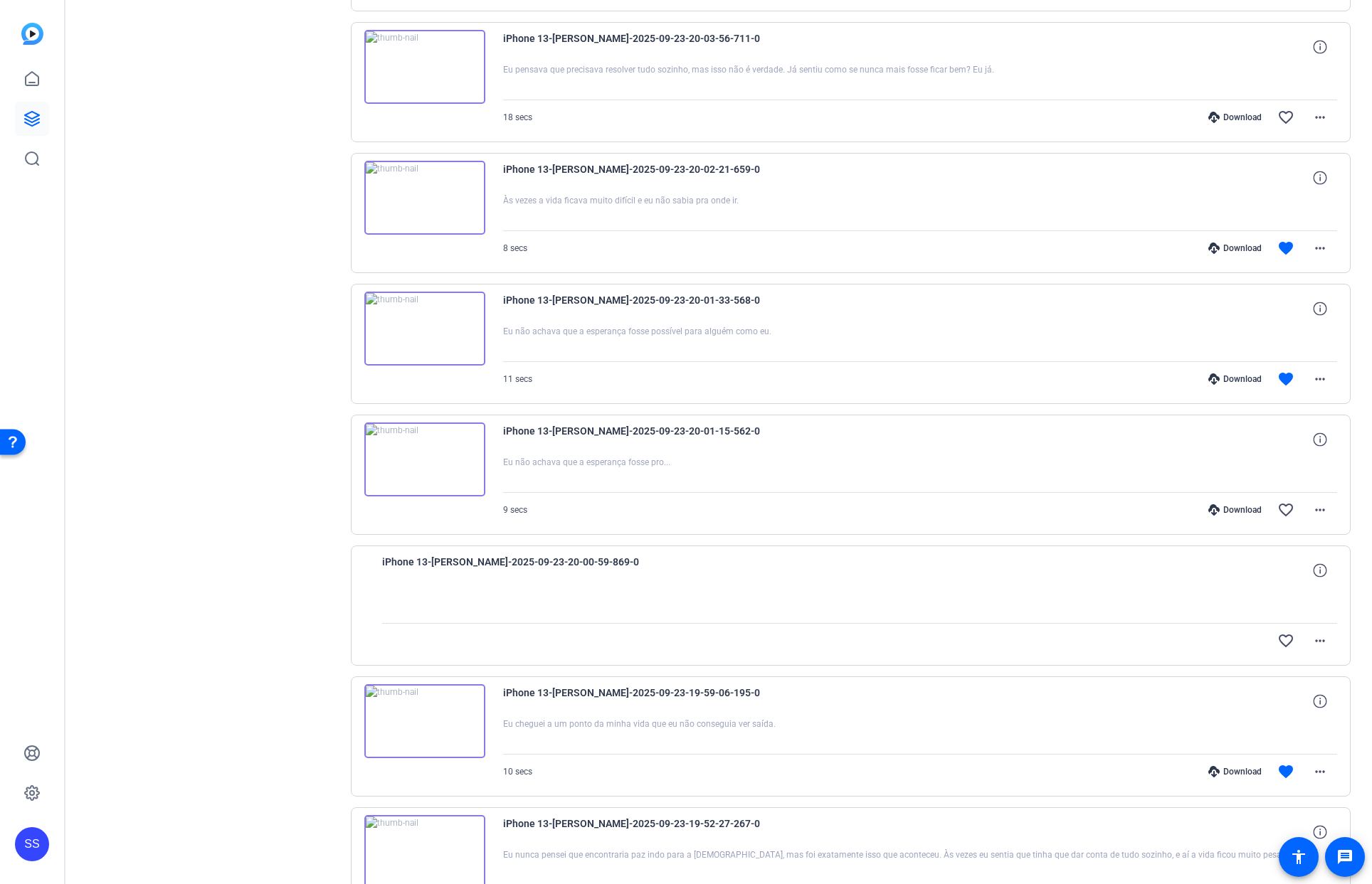
scroll to position [949, 0]
click at [1233, 776] on div "Download" at bounding box center [1235, 772] width 68 height 11
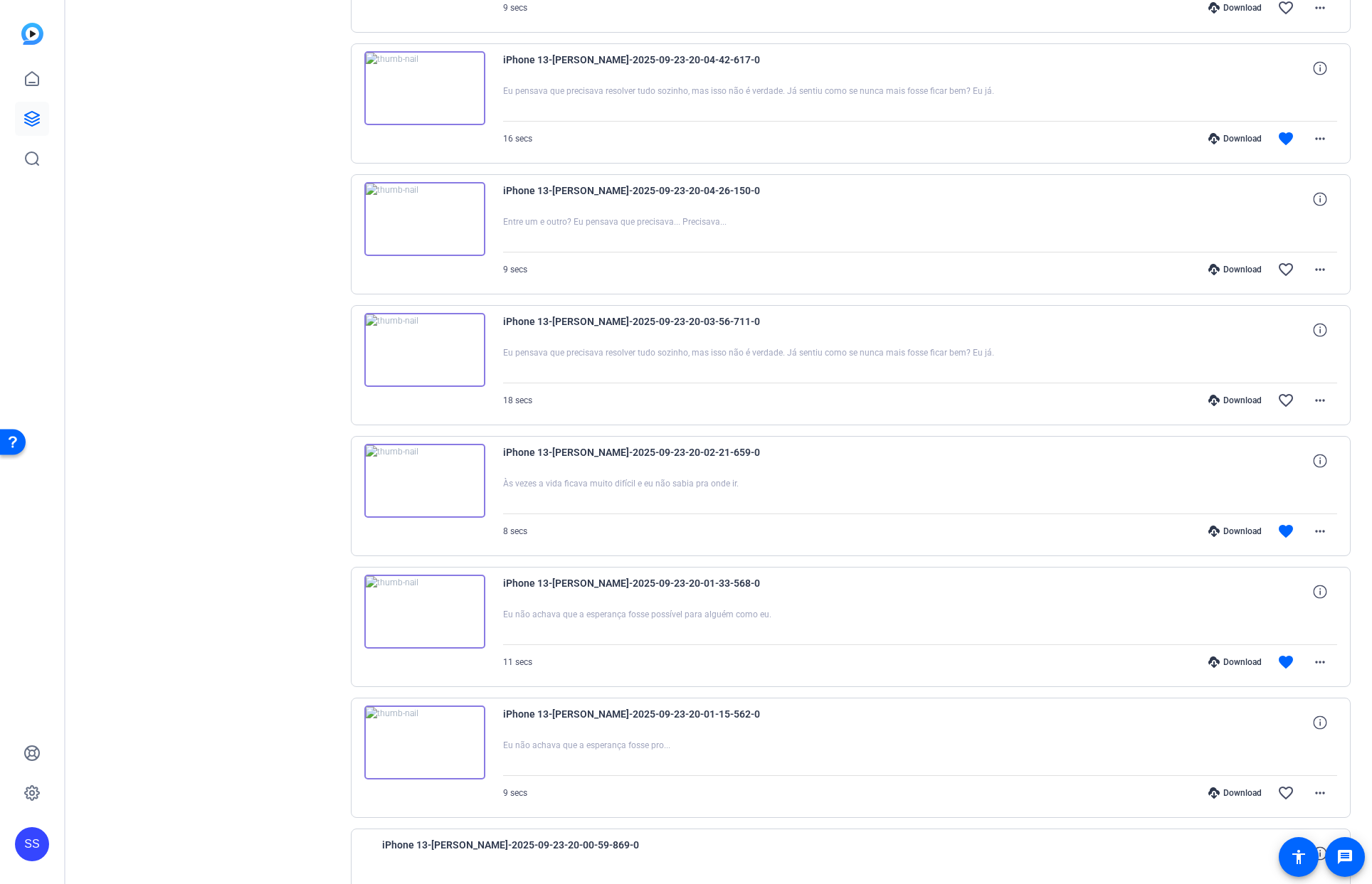
scroll to position [635, 0]
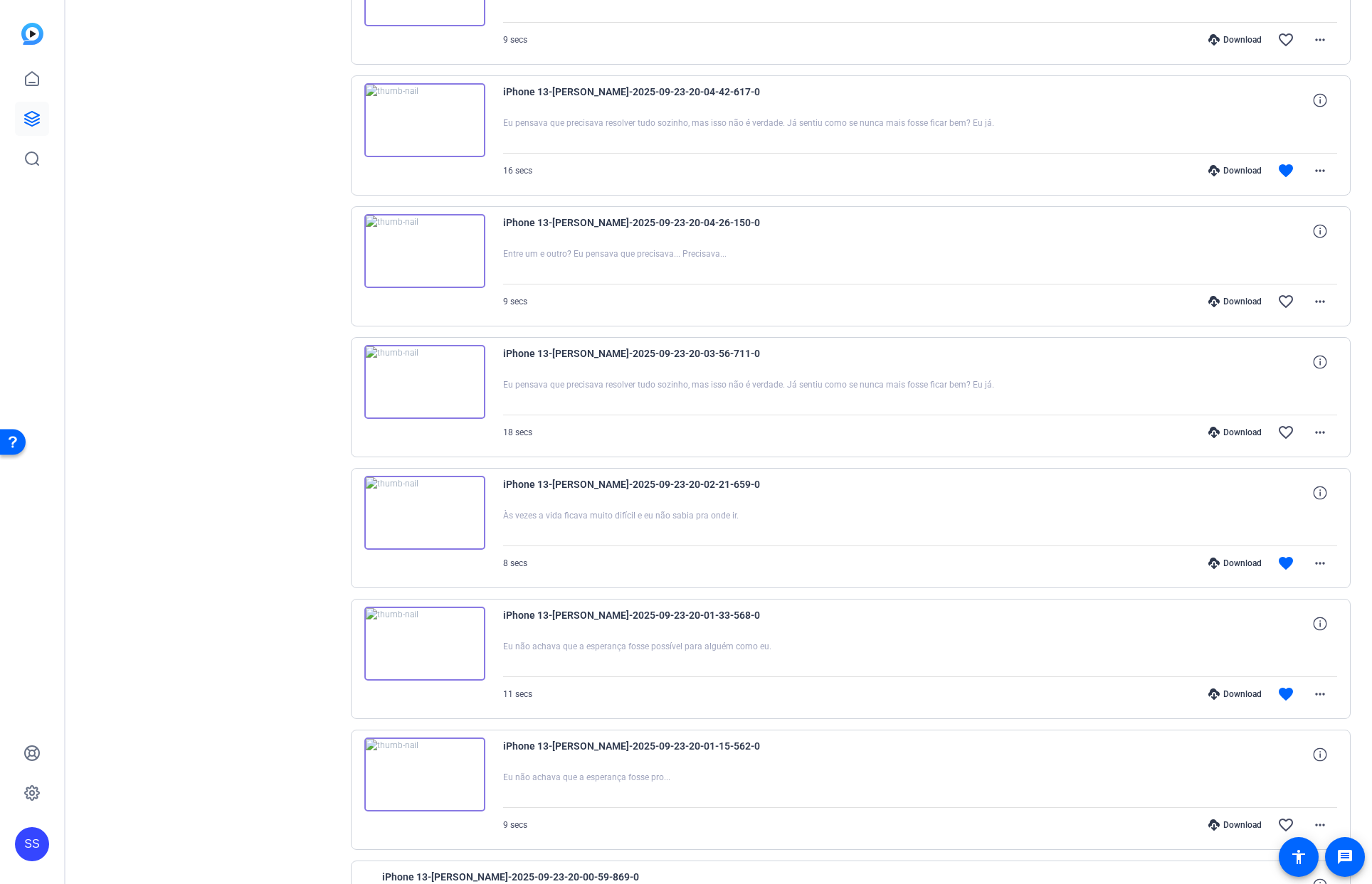
click at [1223, 692] on div "Download" at bounding box center [1235, 694] width 68 height 11
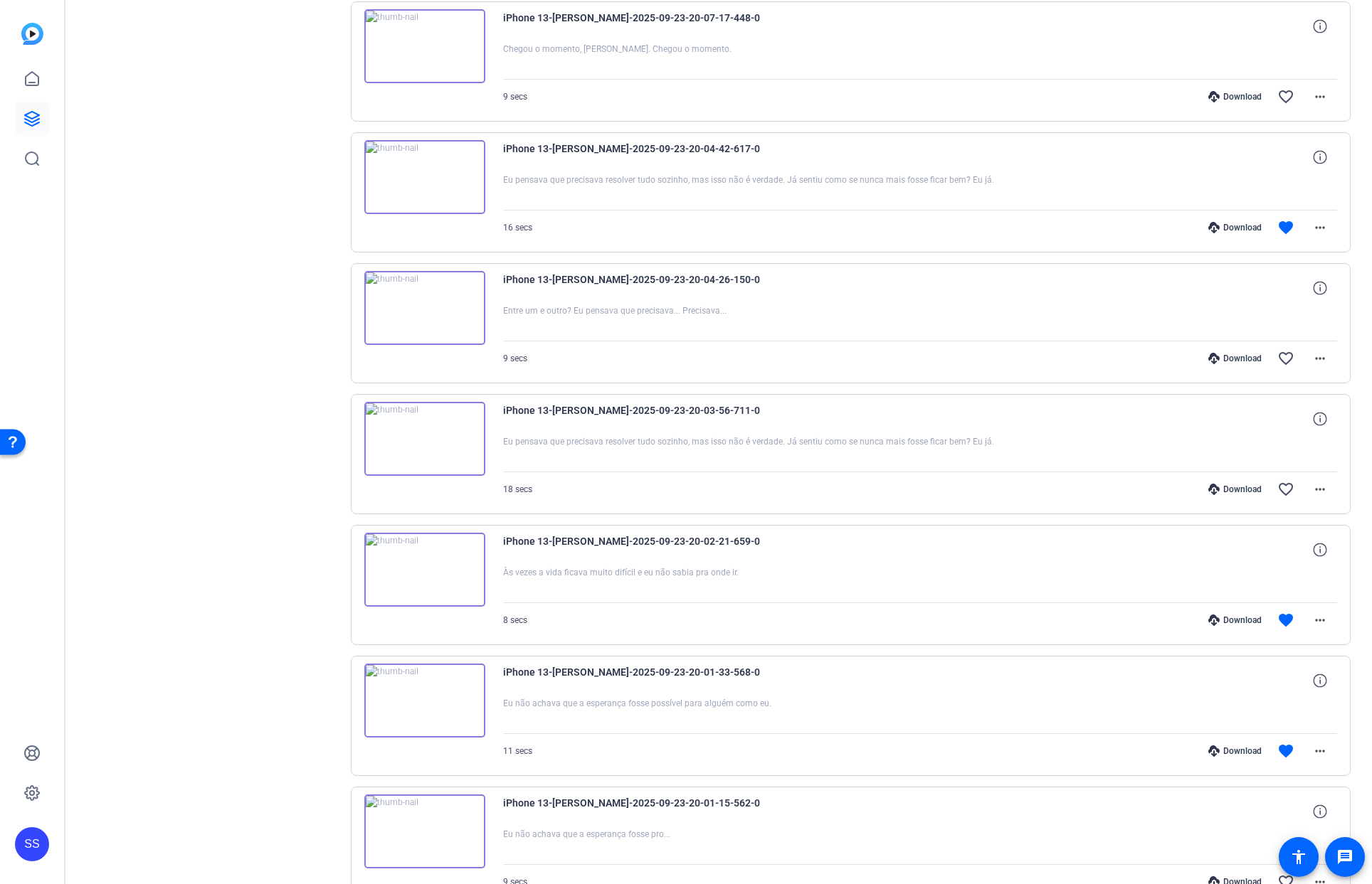
scroll to position [391, 0]
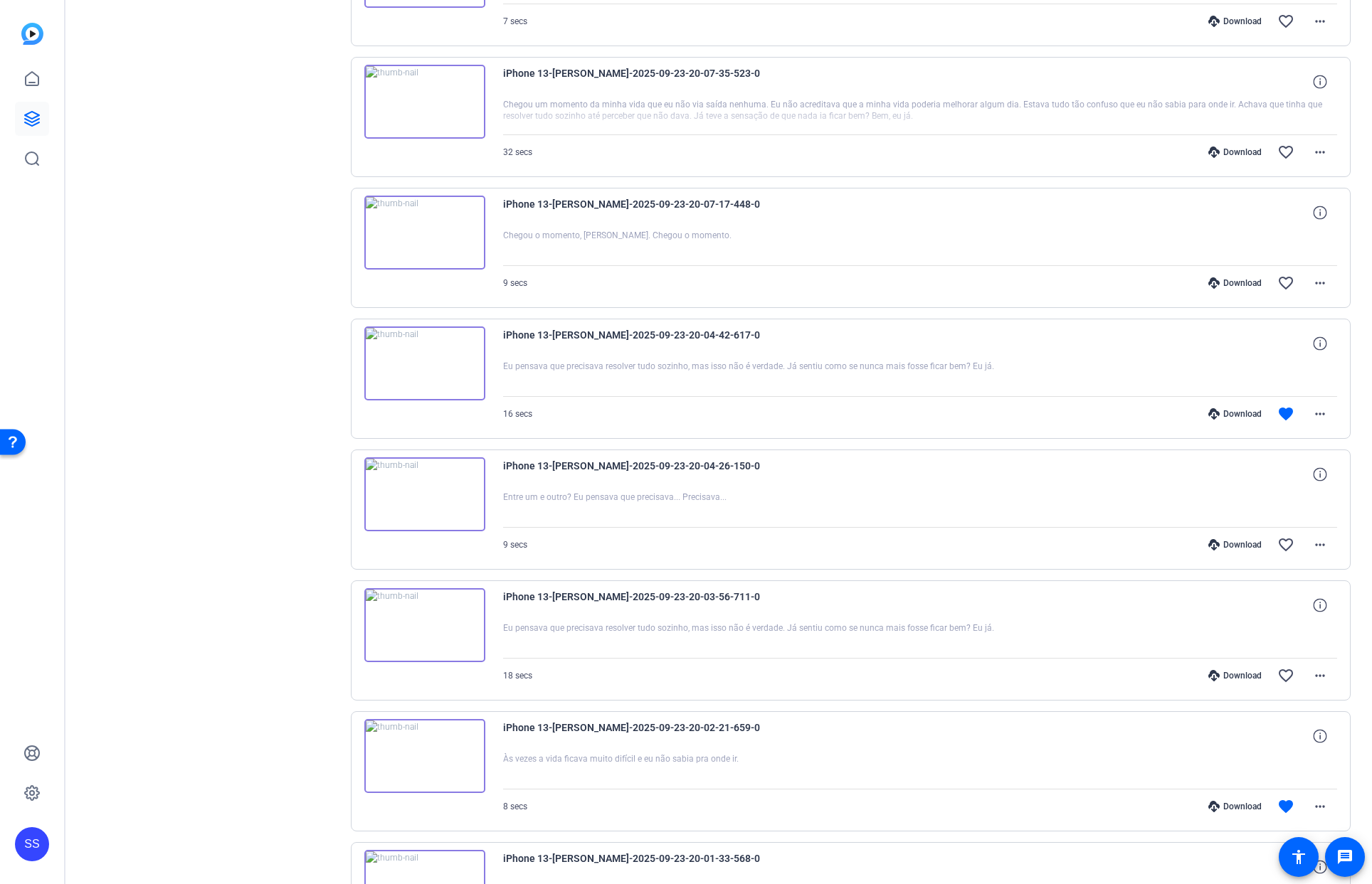
click at [1222, 810] on div "Download" at bounding box center [1235, 806] width 68 height 11
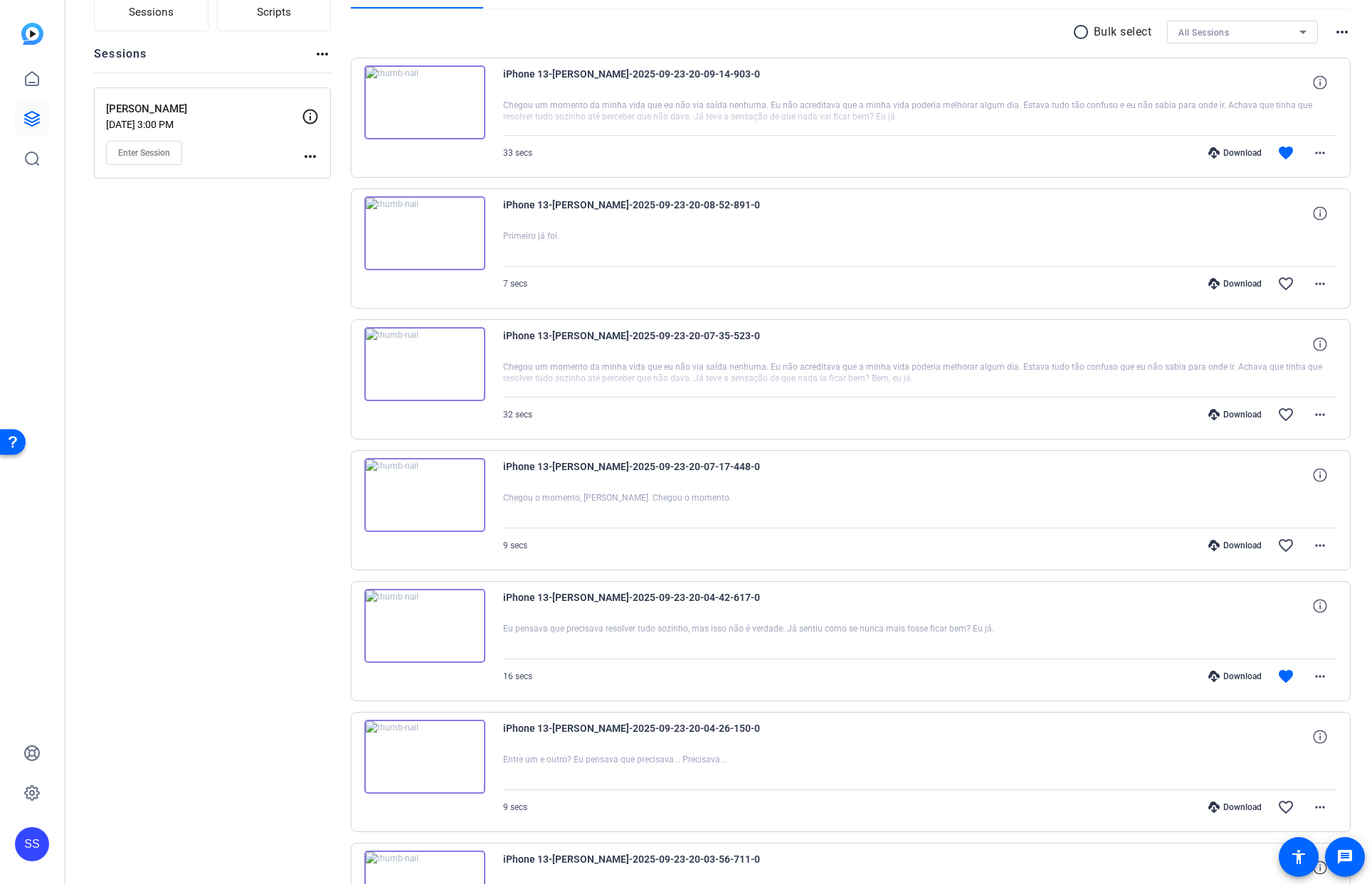
scroll to position [44, 0]
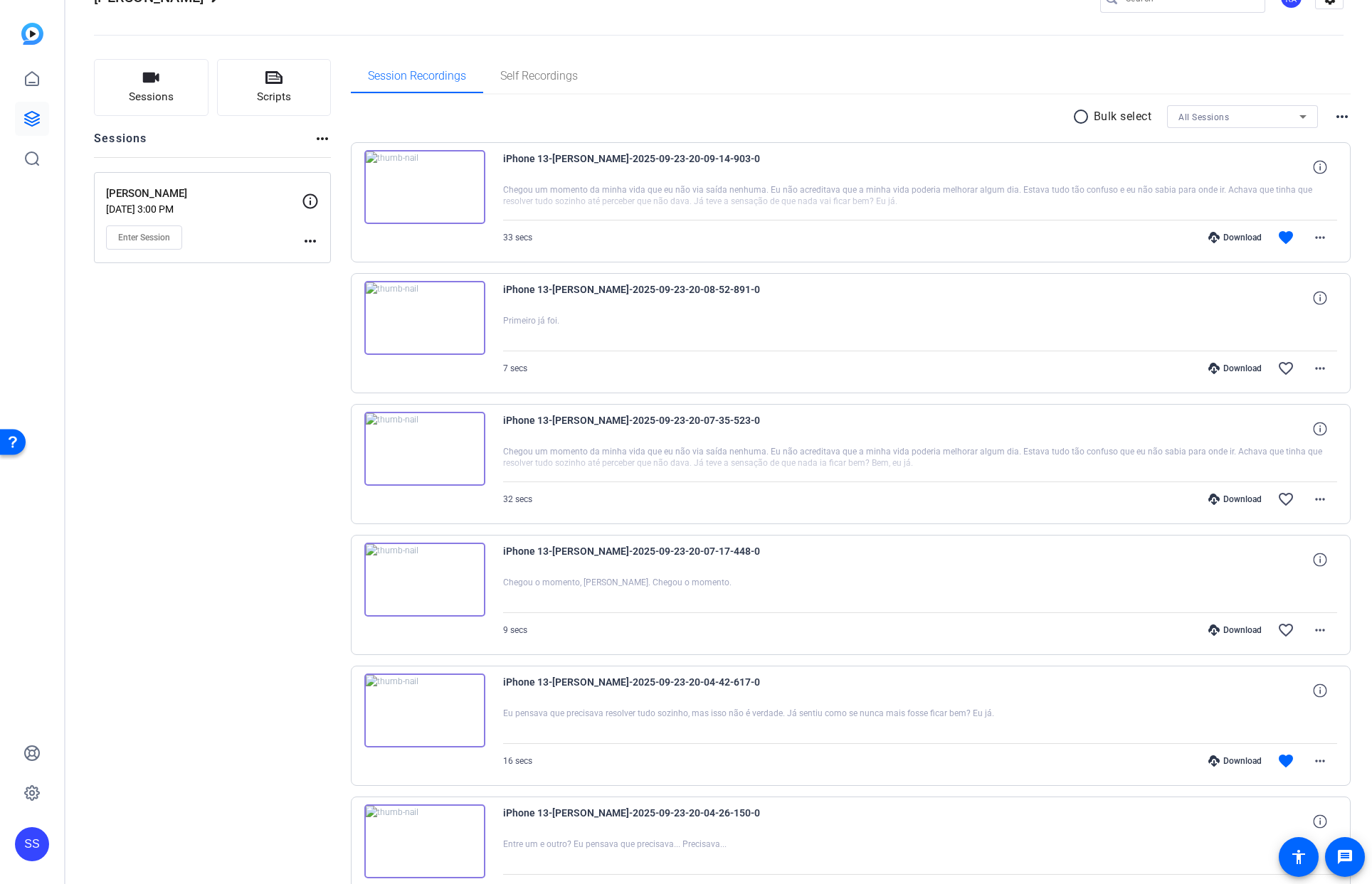
click at [1222, 761] on div "Download" at bounding box center [1235, 761] width 68 height 11
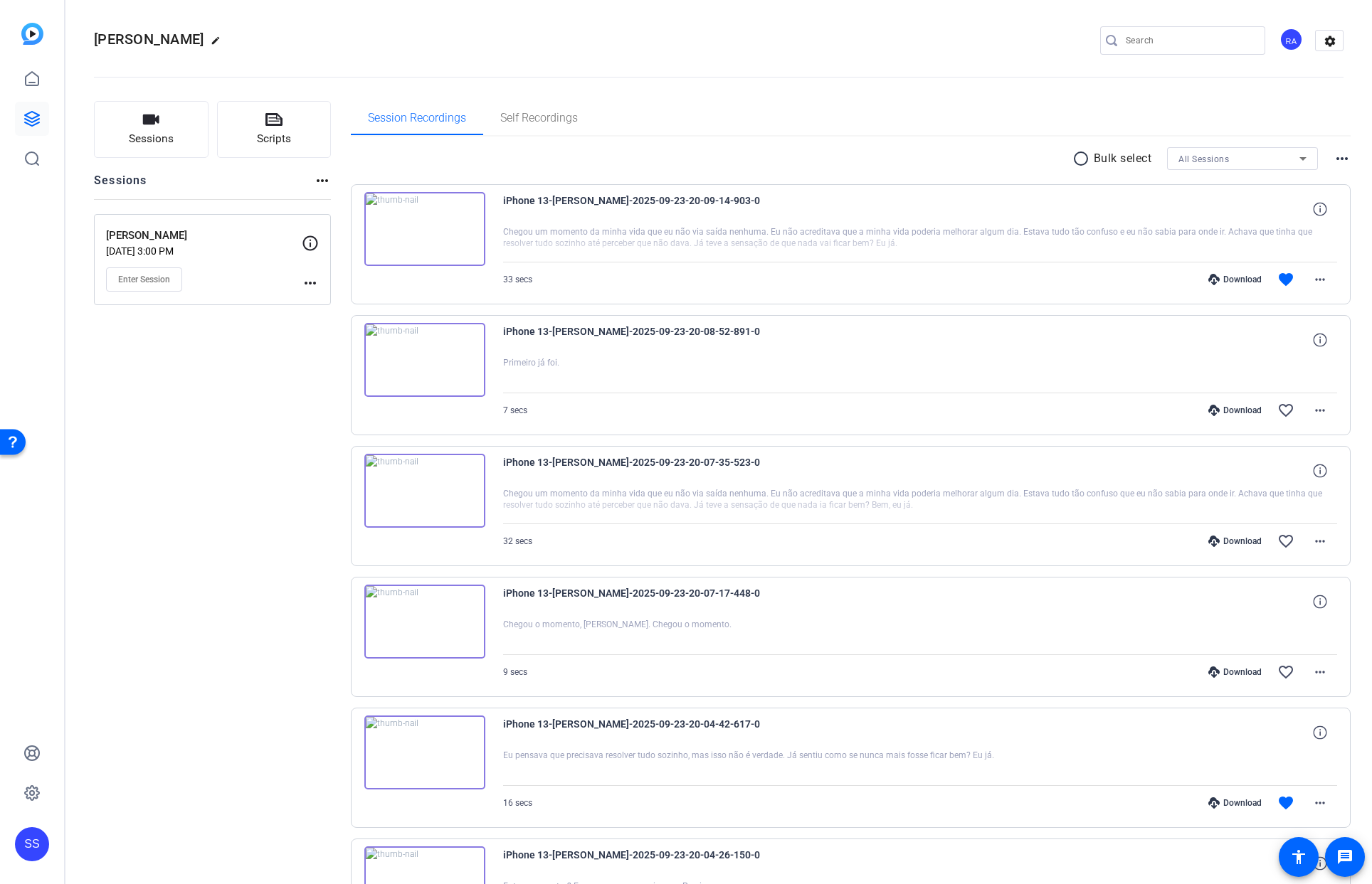
scroll to position [0, 0]
click at [1227, 281] on div "Download" at bounding box center [1235, 281] width 68 height 11
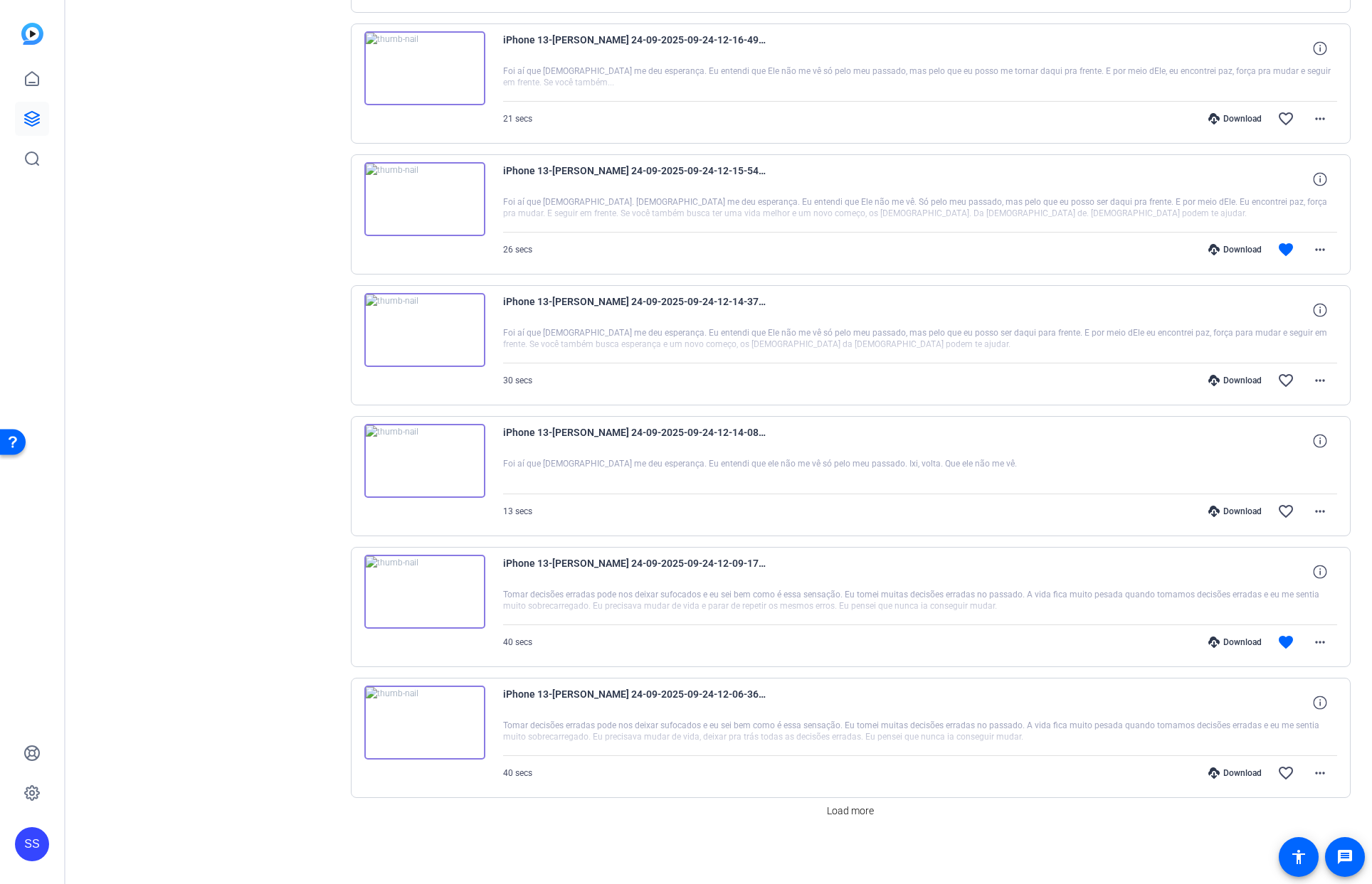
scroll to position [690, 0]
click at [828, 813] on span "Load more" at bounding box center [850, 809] width 47 height 15
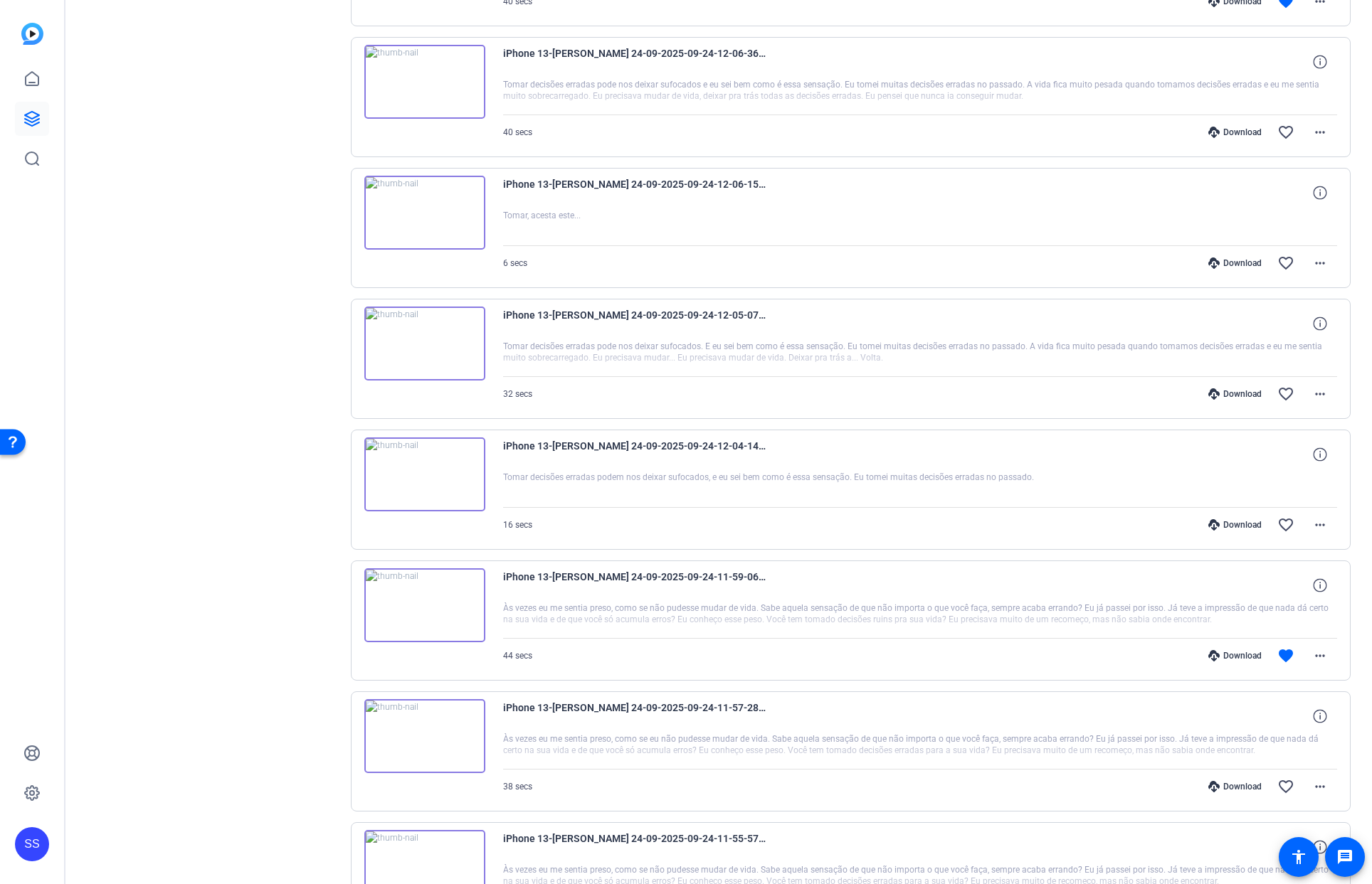
scroll to position [1711, 0]
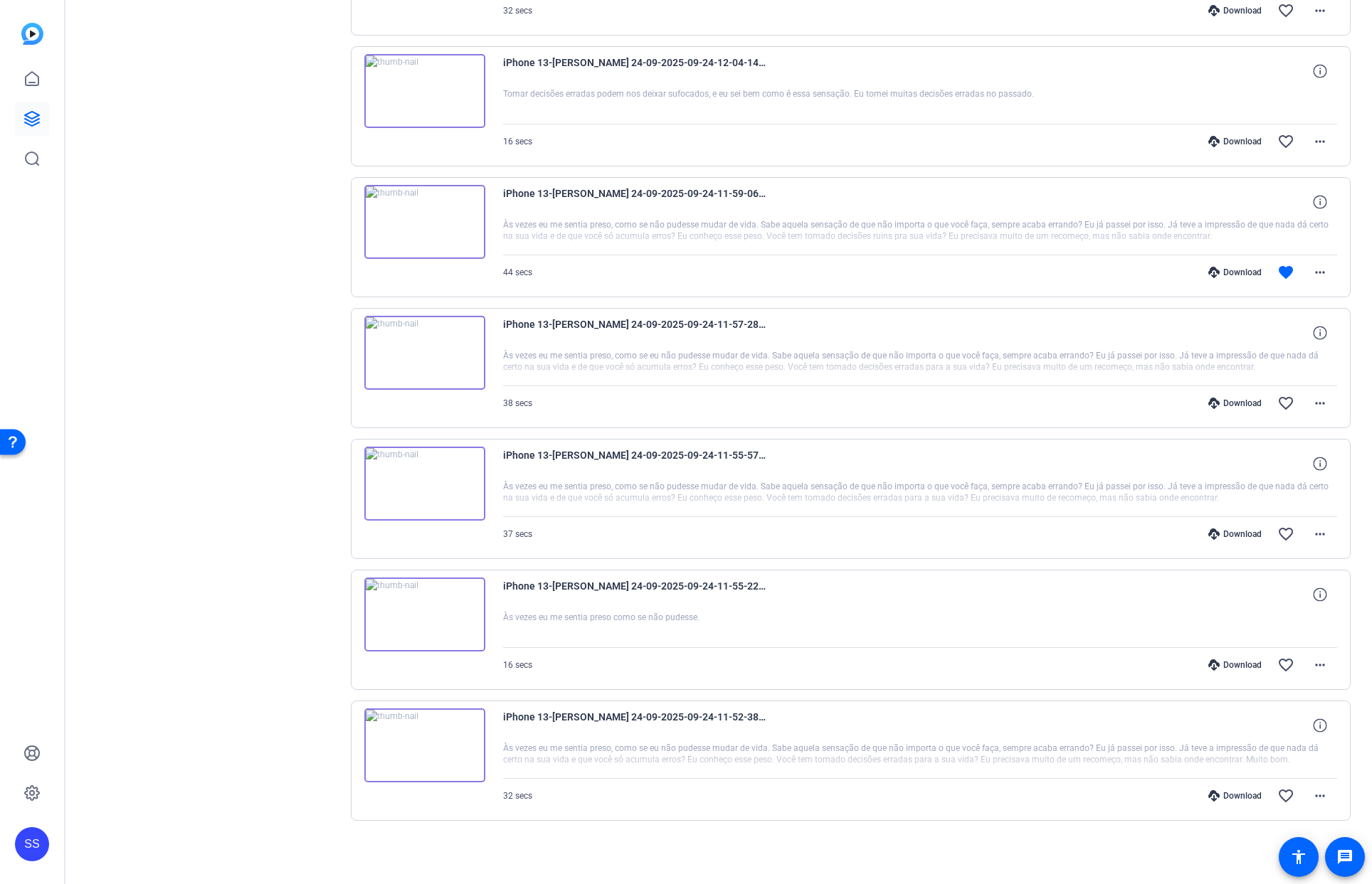
click at [1208, 271] on icon at bounding box center [1213, 272] width 11 height 11
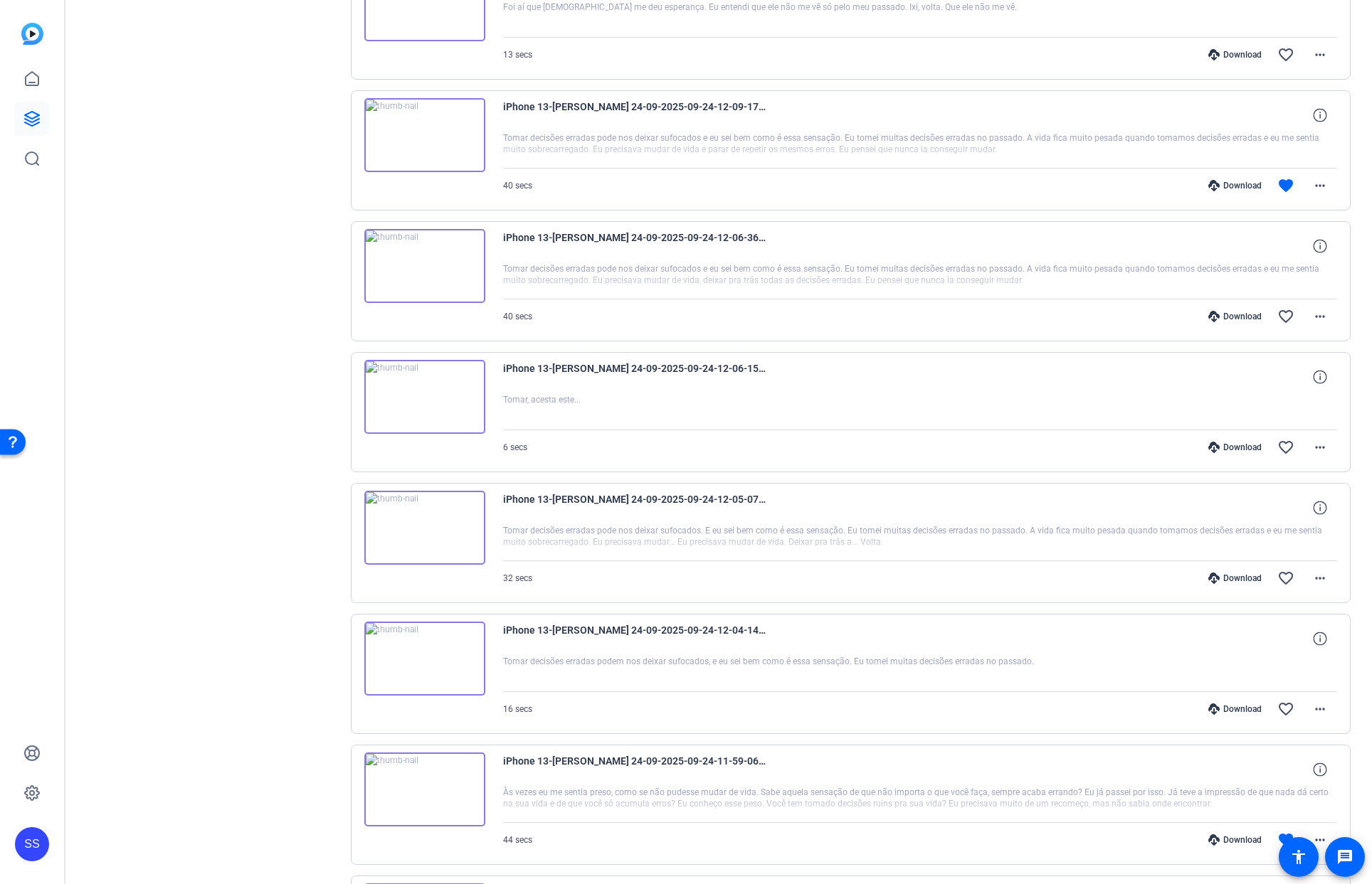
scroll to position [1030, 0]
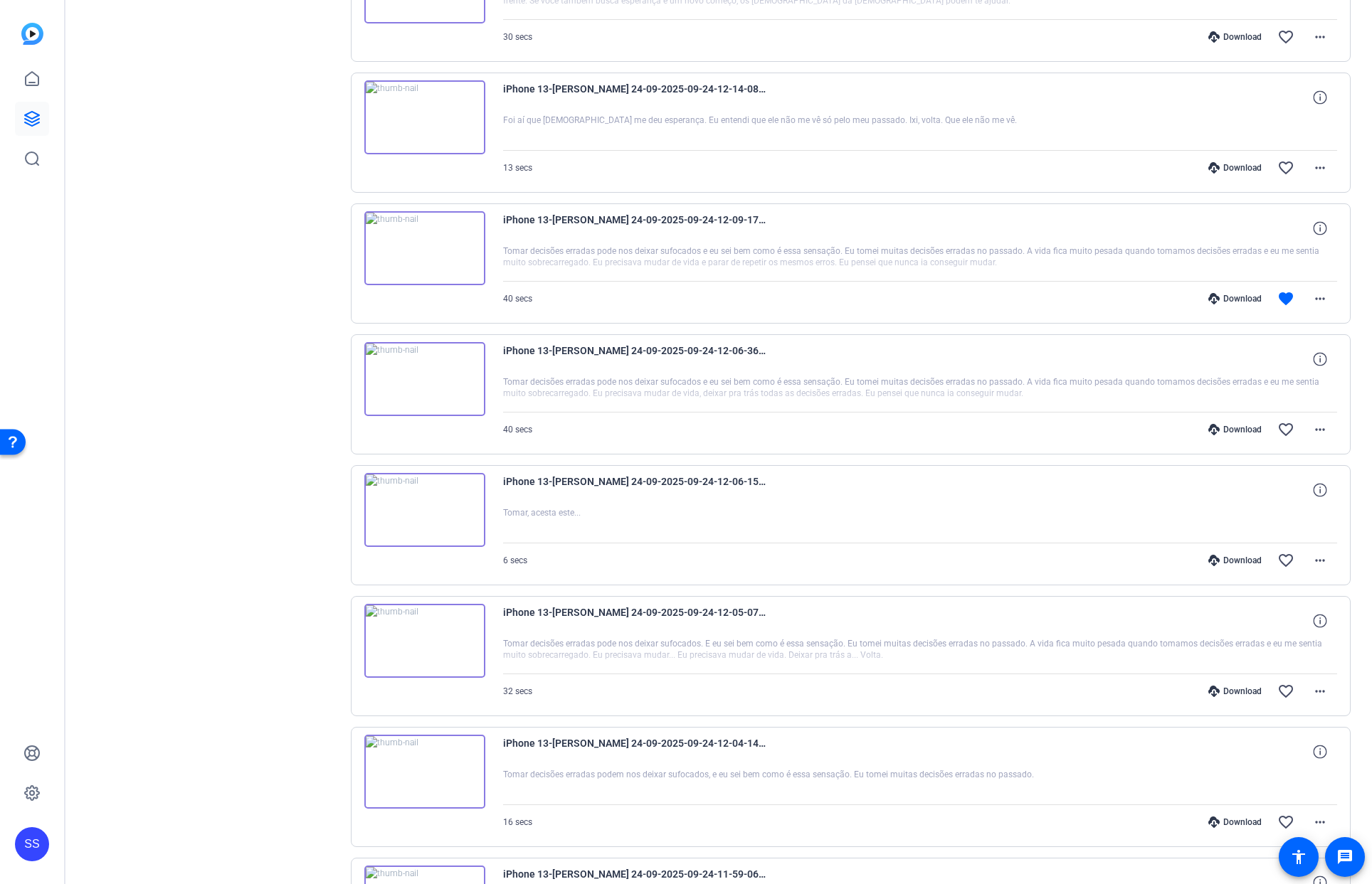
click at [1208, 296] on icon at bounding box center [1213, 298] width 11 height 11
click at [862, 466] on div "iPhone 13-[PERSON_NAME] 24-09-2025-09-24-12-06-15-324-0 [PERSON_NAME], acesta e…" at bounding box center [850, 525] width 1000 height 120
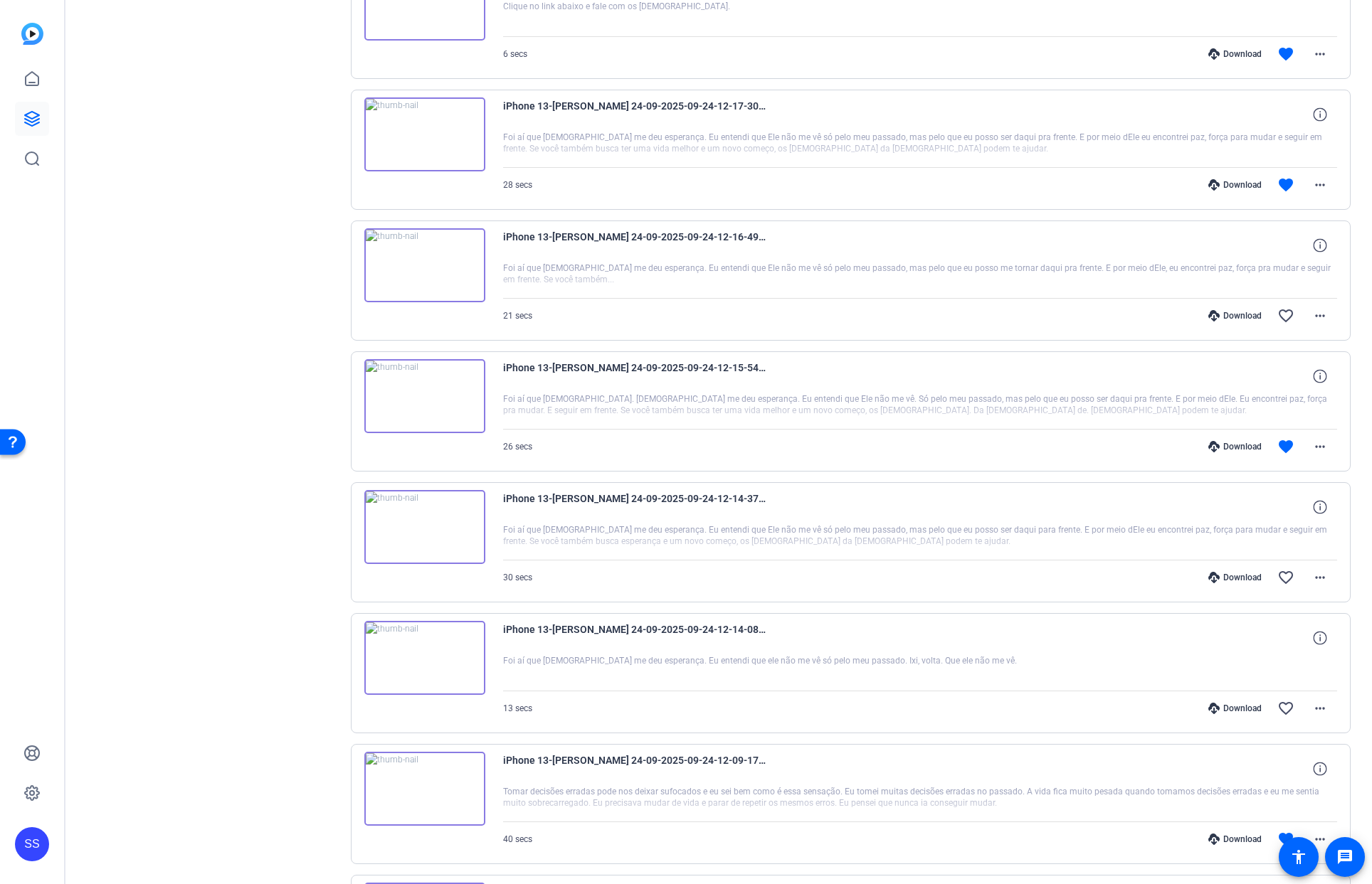
scroll to position [441, 0]
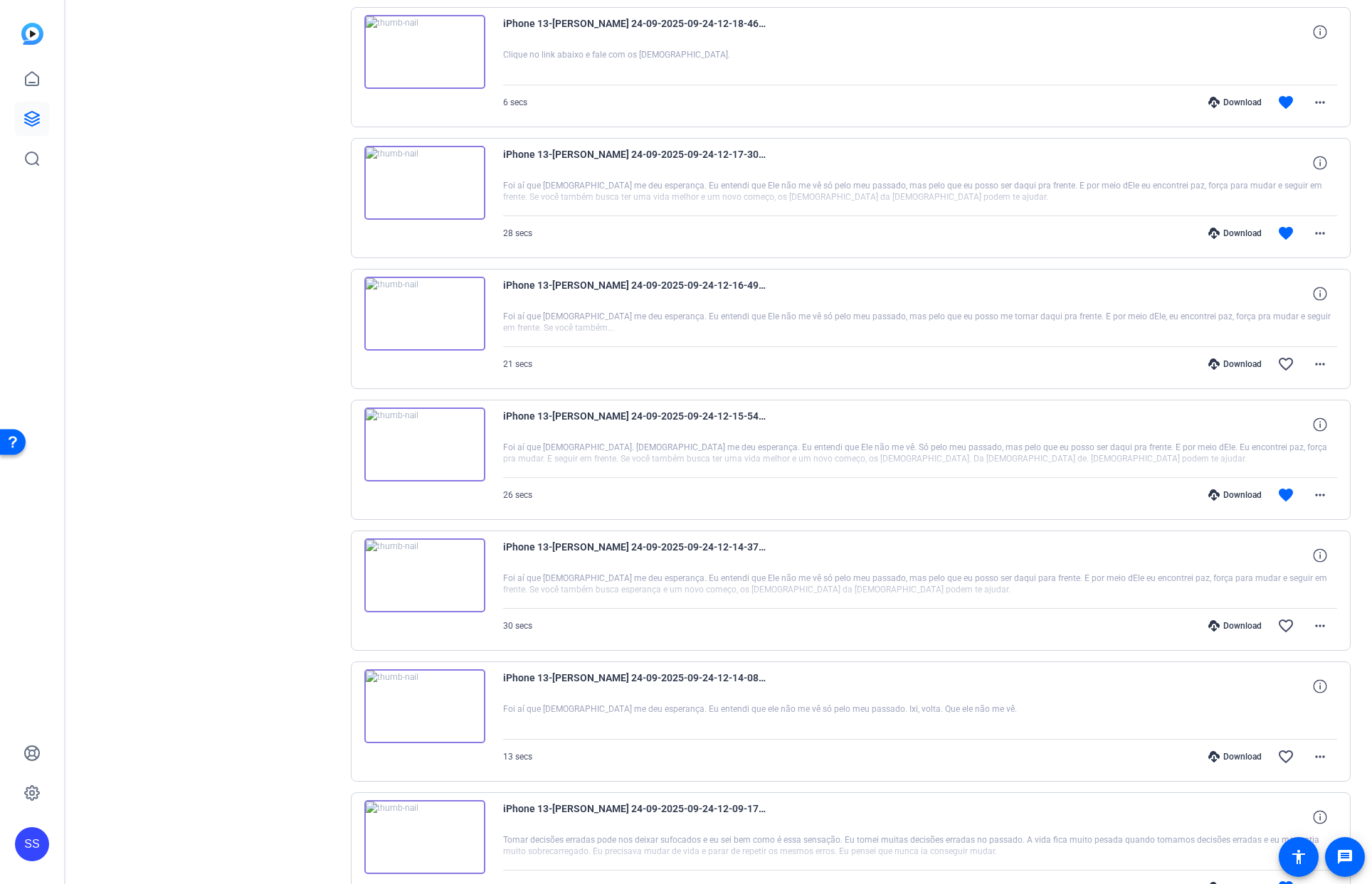
click at [1209, 498] on icon at bounding box center [1213, 494] width 11 height 11
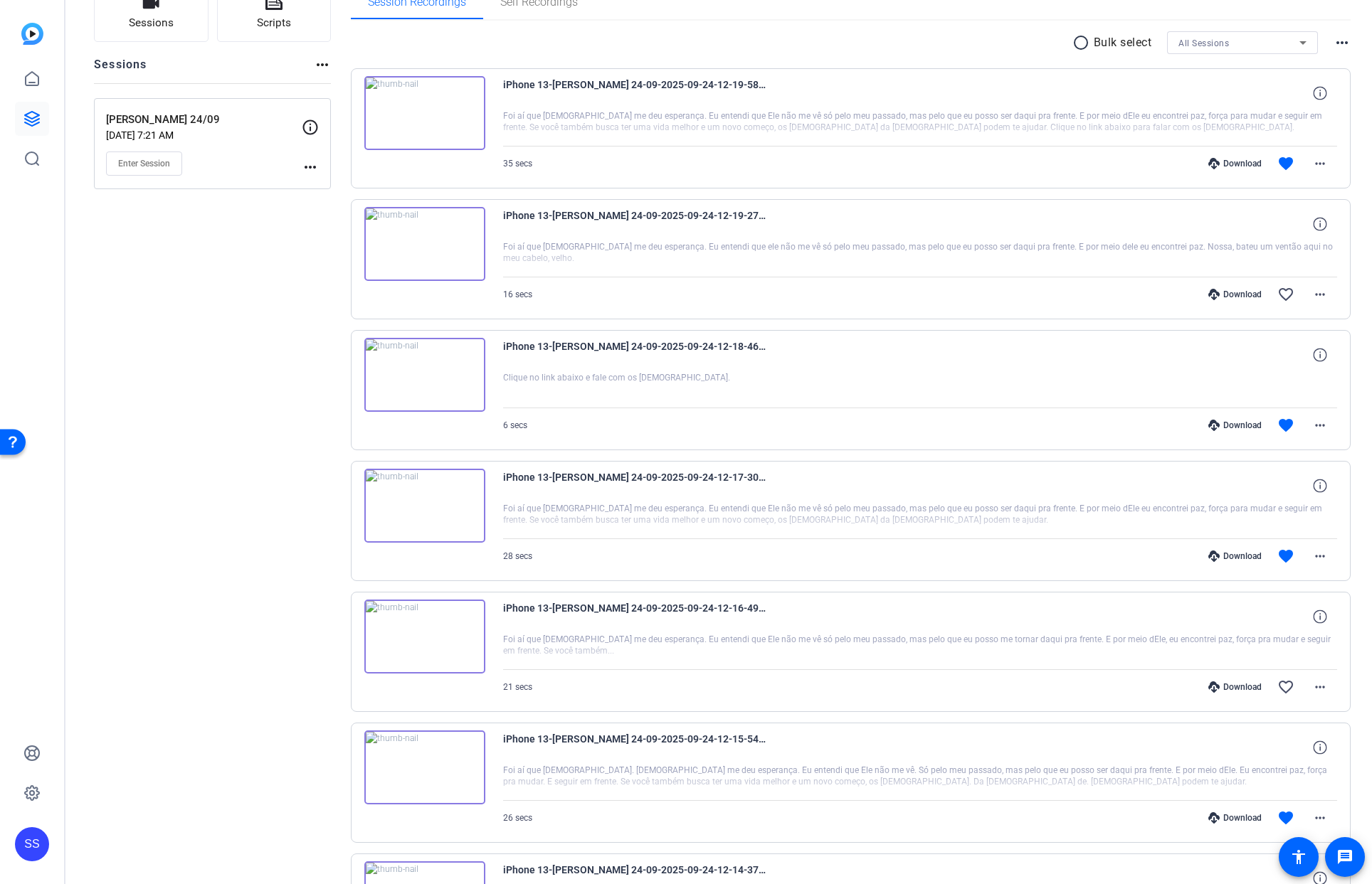
scroll to position [0, 0]
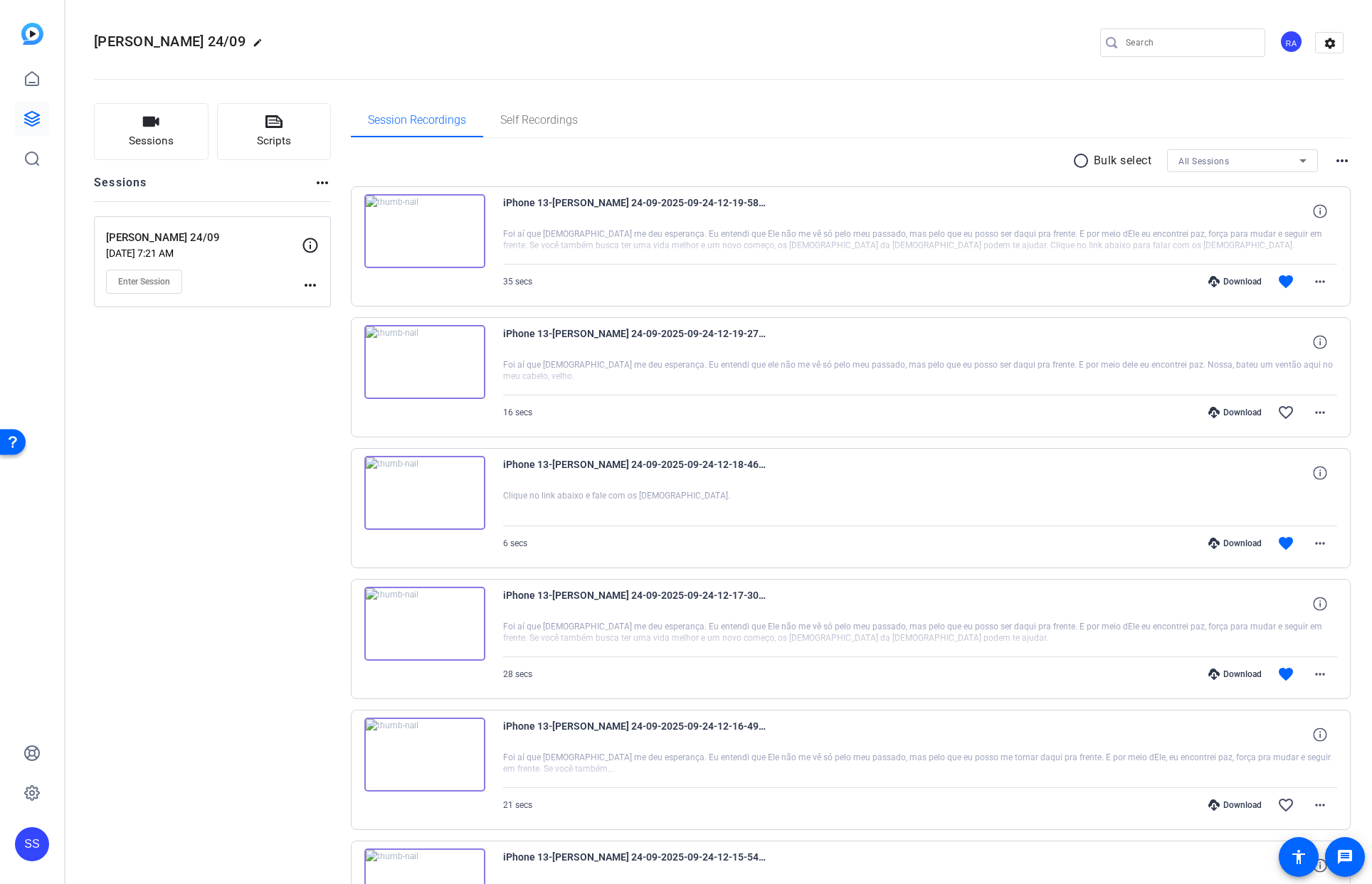
click at [1221, 671] on div "Download" at bounding box center [1235, 674] width 68 height 11
click at [1218, 540] on div "Download" at bounding box center [1235, 543] width 68 height 11
drag, startPoint x: 912, startPoint y: 282, endPoint x: 920, endPoint y: 286, distance: 8.9
click at [912, 283] on div "Download favorite more_horiz" at bounding box center [1044, 281] width 584 height 34
click at [1208, 281] on icon at bounding box center [1213, 281] width 11 height 11
